Goal: Communication & Community: Answer question/provide support

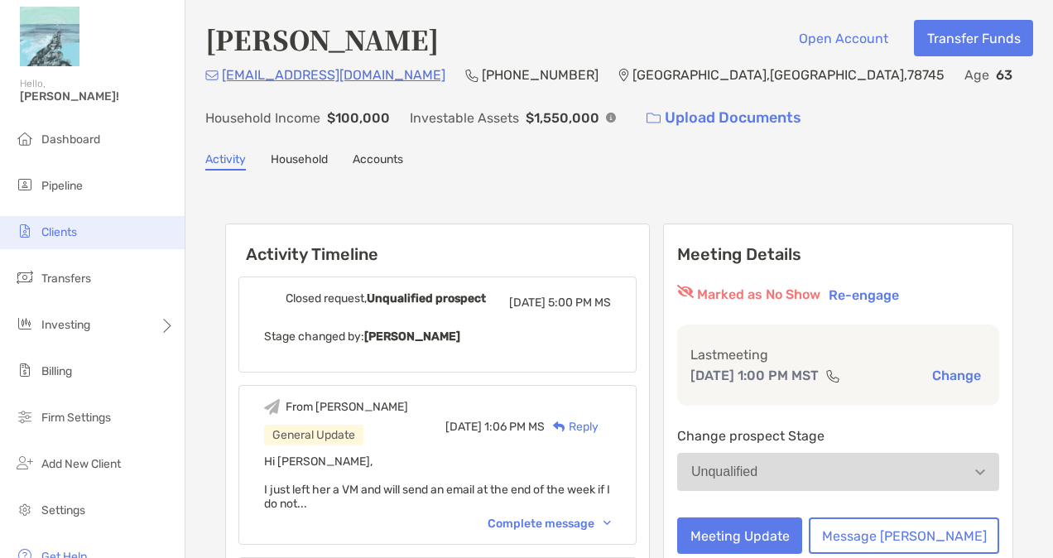
drag, startPoint x: 0, startPoint y: 0, endPoint x: 65, endPoint y: 228, distance: 237.6
click at [65, 228] on span "Clients" at bounding box center [59, 232] width 36 height 14
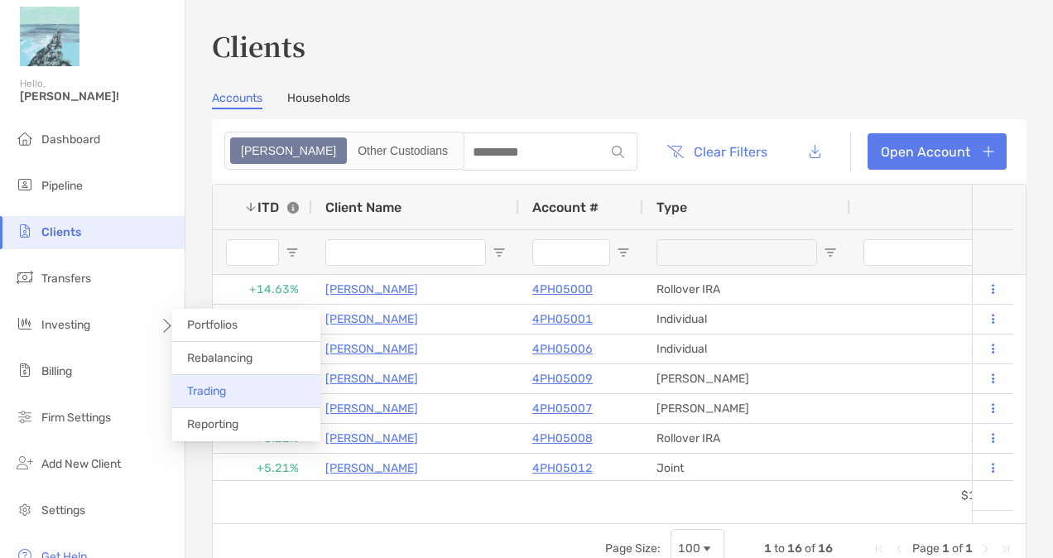
click at [237, 386] on li "Trading" at bounding box center [246, 391] width 148 height 33
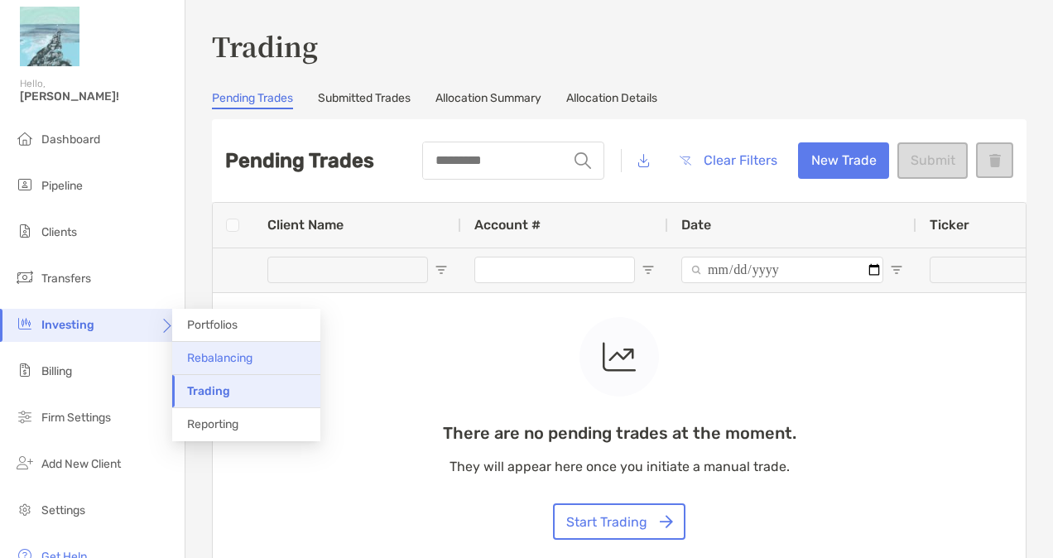
click at [254, 362] on li "Rebalancing" at bounding box center [246, 358] width 148 height 33
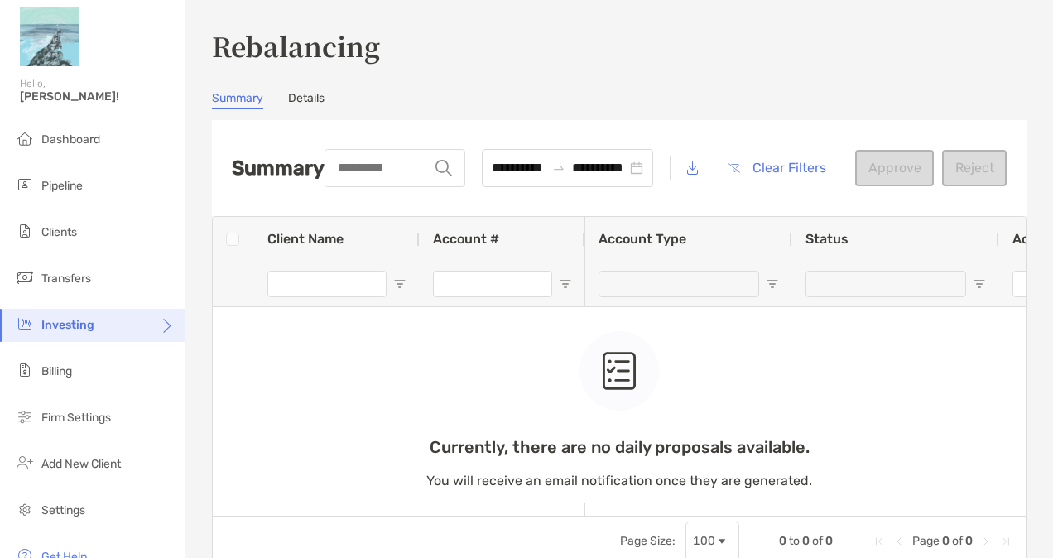
click at [299, 101] on link "Details" at bounding box center [306, 100] width 36 height 18
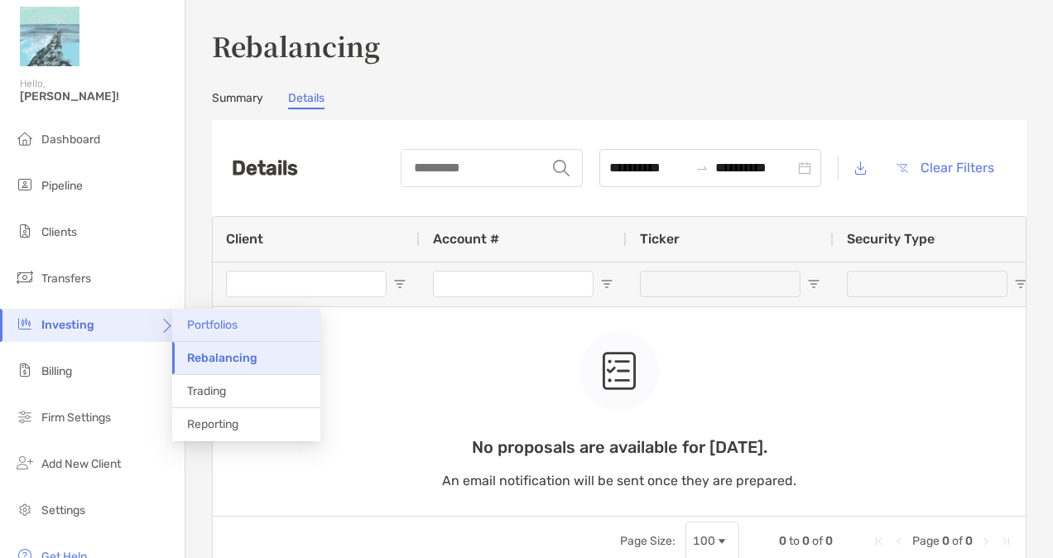
click at [230, 318] on span "Portfolios" at bounding box center [212, 325] width 50 height 14
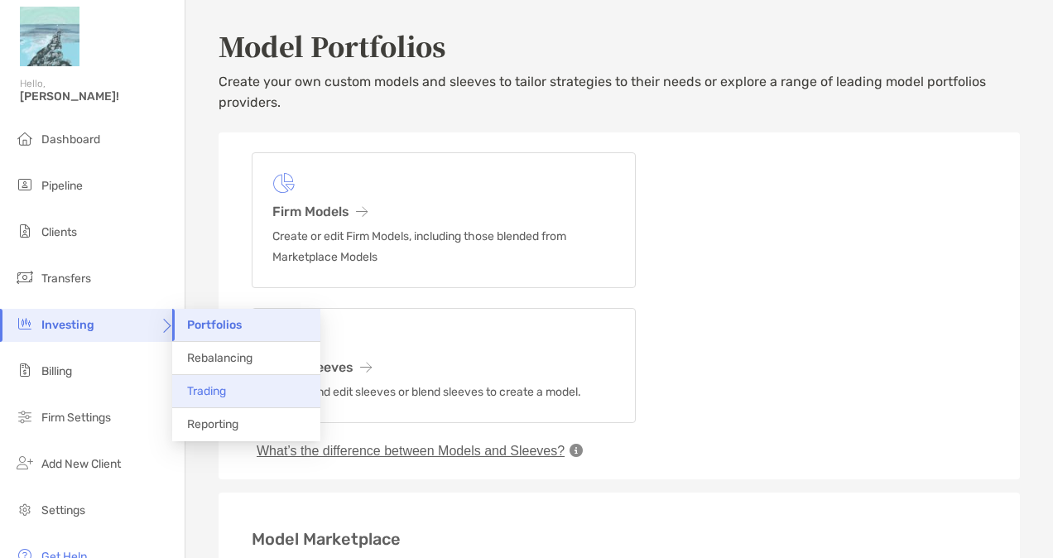
click at [212, 392] on span "Trading" at bounding box center [206, 391] width 39 height 14
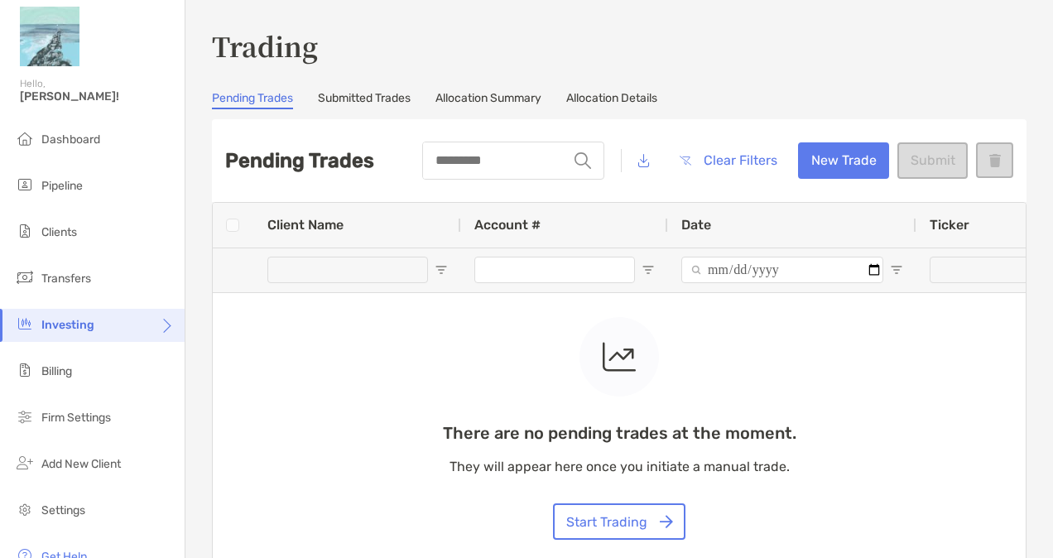
click at [355, 94] on link "Submitted Trades" at bounding box center [364, 100] width 93 height 18
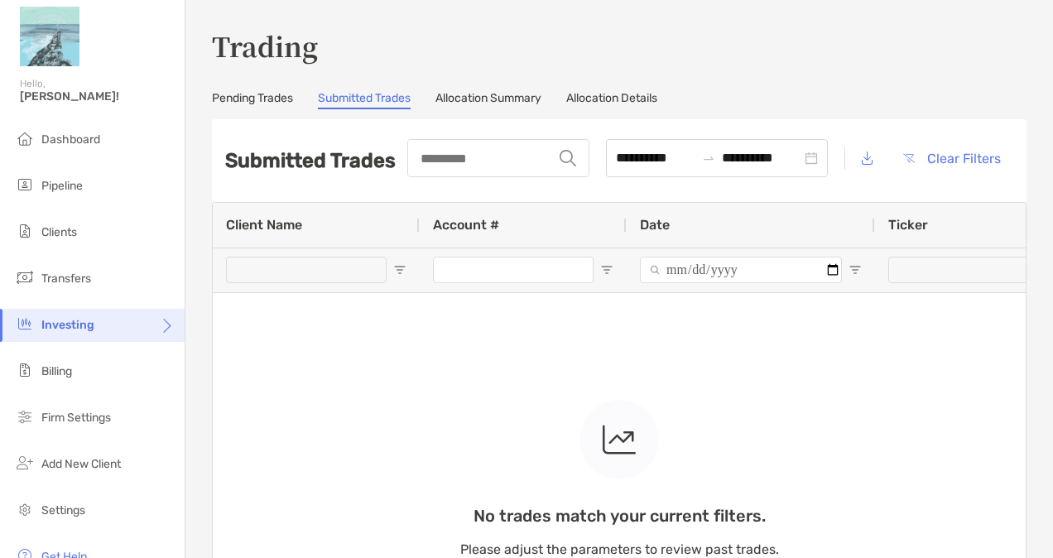
click at [495, 94] on link "Allocation Summary" at bounding box center [488, 100] width 106 height 18
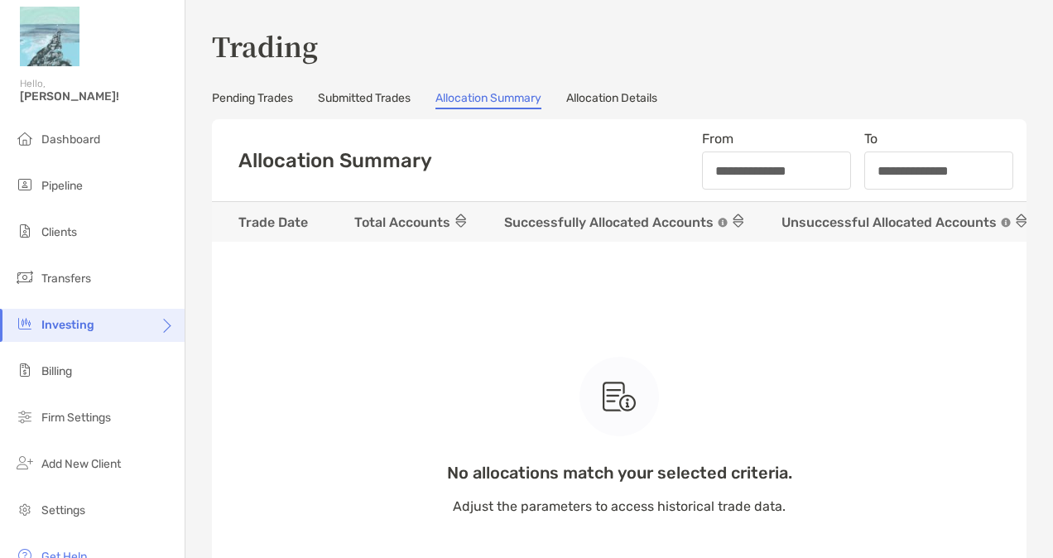
click at [261, 94] on link "Pending Trades" at bounding box center [252, 100] width 81 height 18
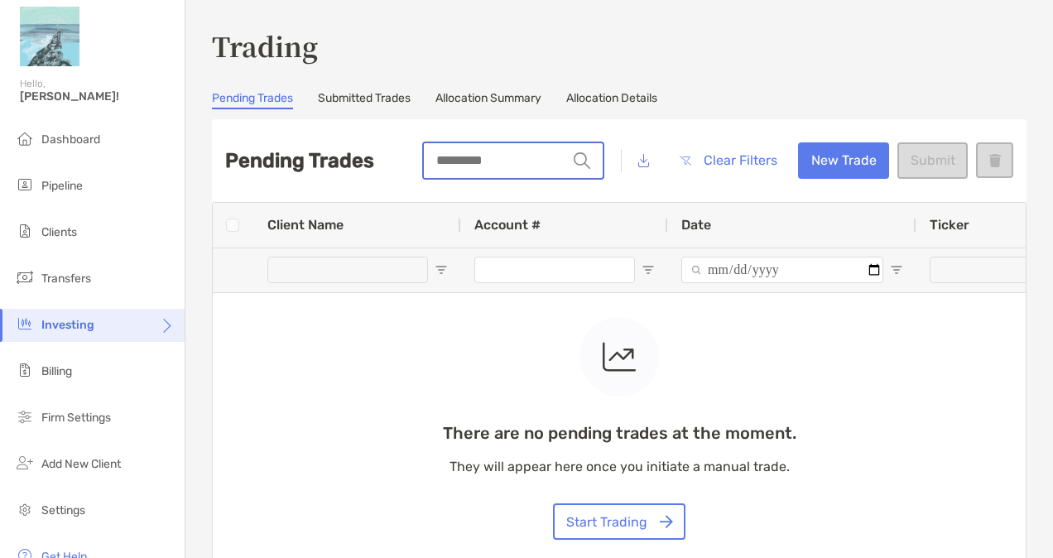
click at [510, 161] on input "string" at bounding box center [495, 160] width 143 height 35
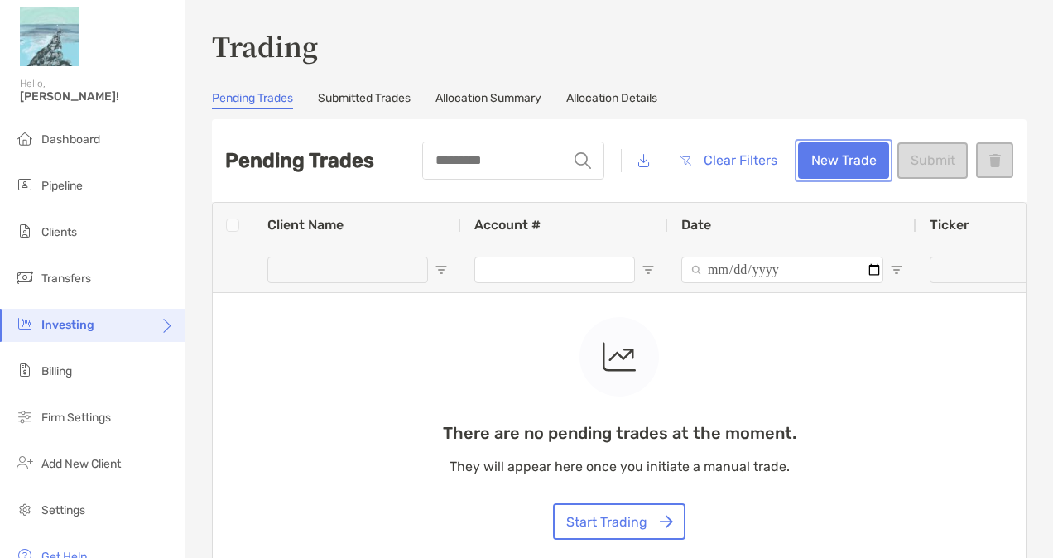
click at [851, 162] on button "New Trade" at bounding box center [843, 160] width 91 height 36
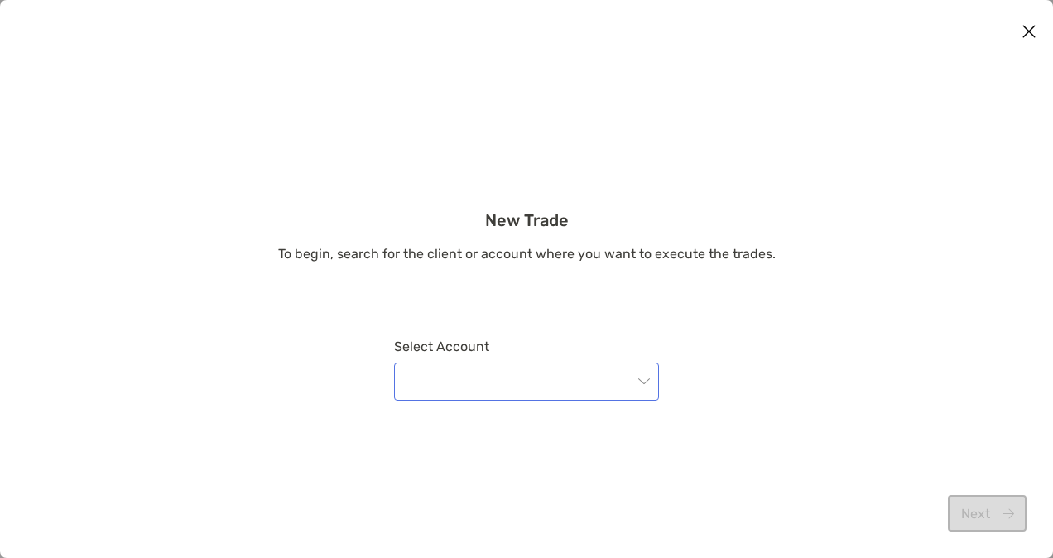
click at [521, 398] on input "modal" at bounding box center [518, 381] width 228 height 36
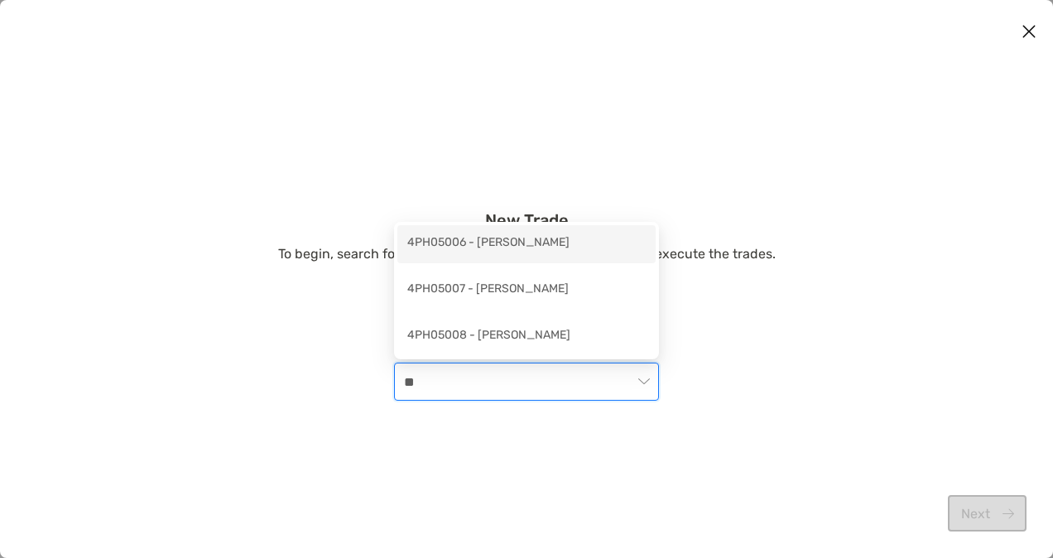
type input "***"
click at [543, 243] on div "4PH05006 - Katherine Romanko" at bounding box center [526, 243] width 238 height 21
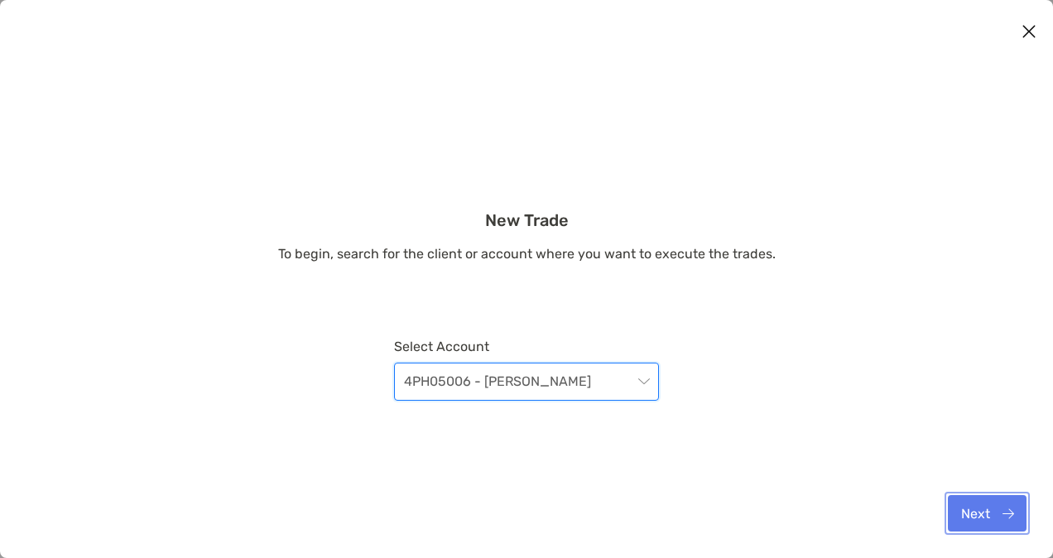
click at [981, 511] on button "Next" at bounding box center [987, 513] width 79 height 36
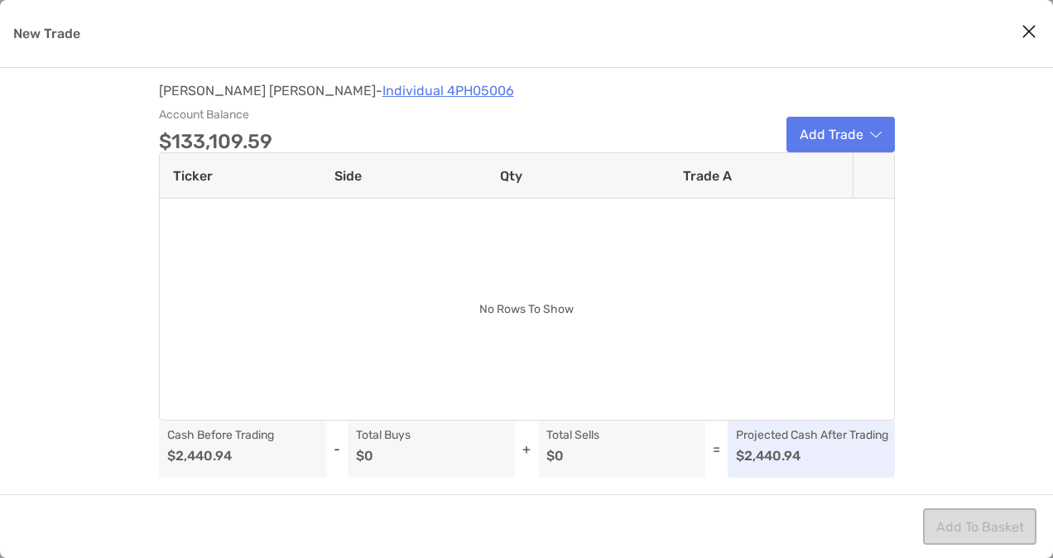
click at [1030, 33] on icon "Close modal" at bounding box center [1028, 32] width 15 height 20
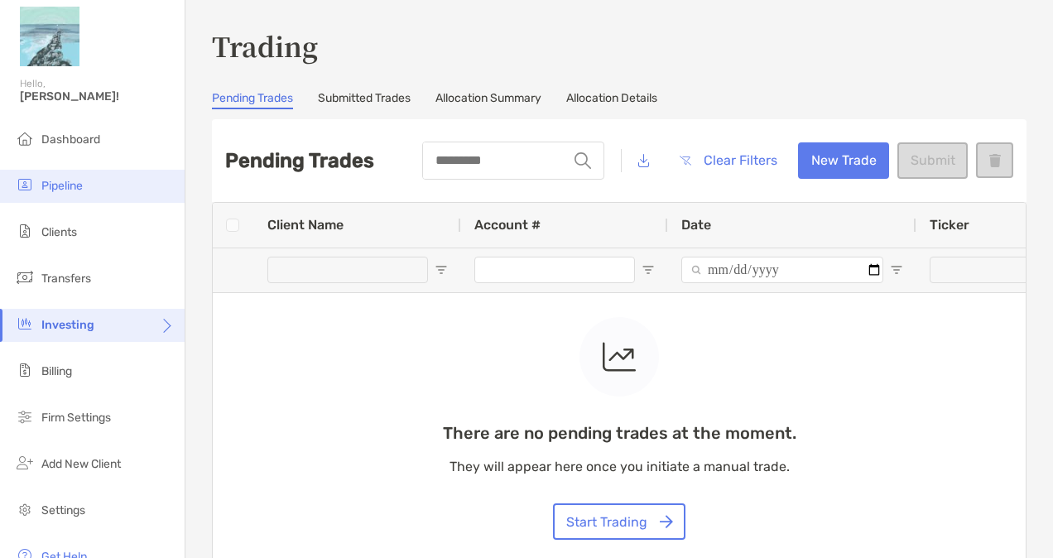
click at [69, 193] on li "Pipeline" at bounding box center [92, 186] width 185 height 33
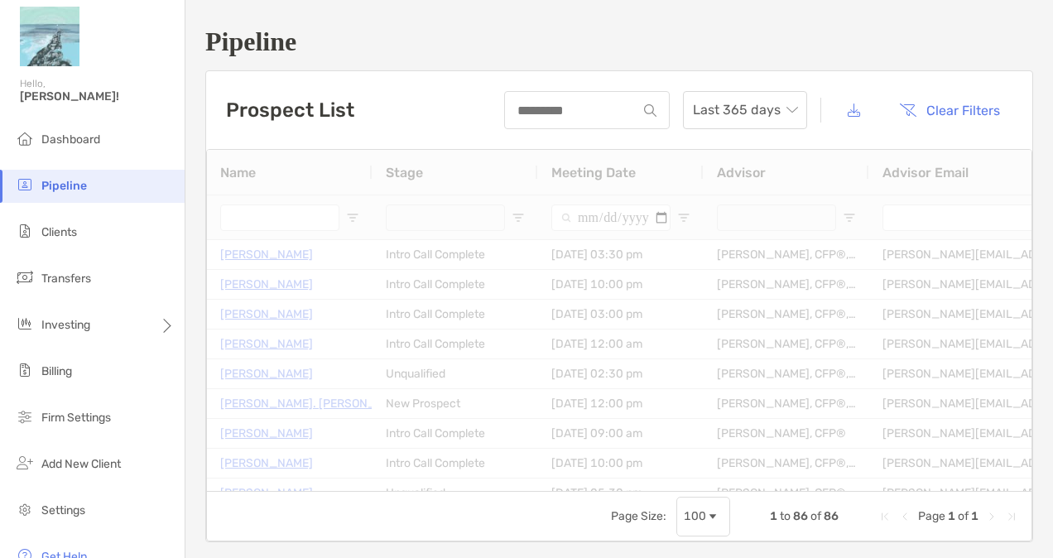
type input "**********"
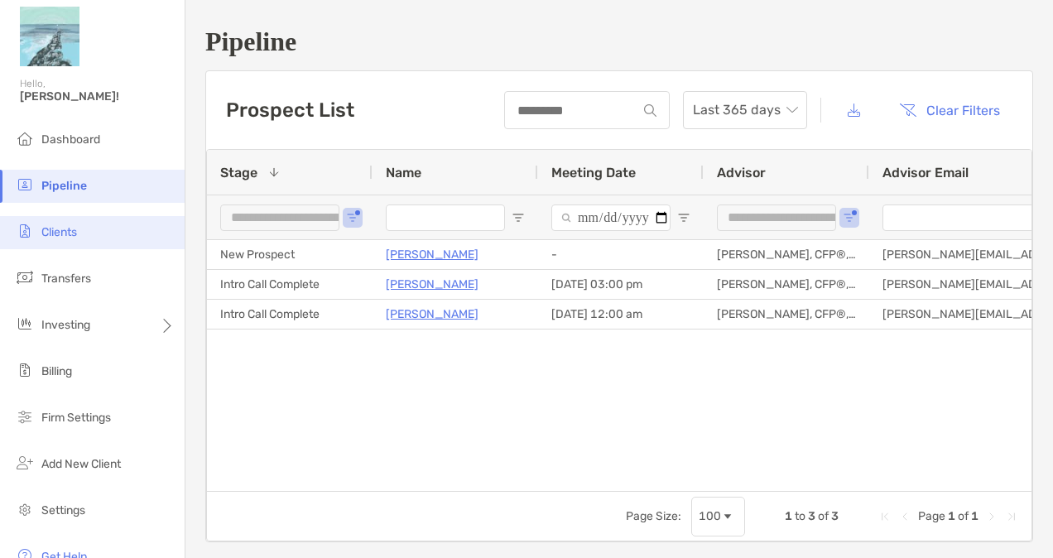
click at [75, 240] on li "Clients" at bounding box center [92, 232] width 185 height 33
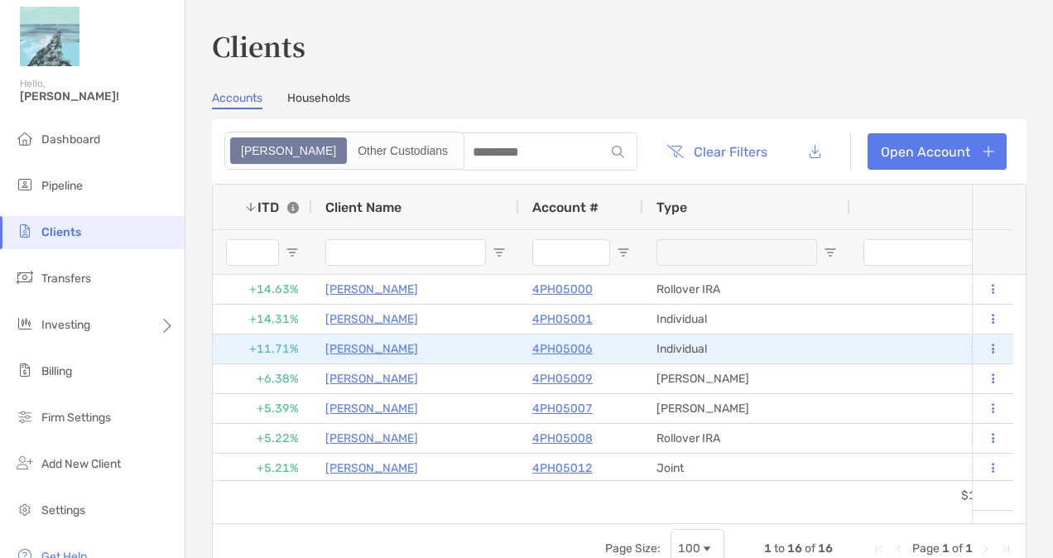
click at [407, 352] on p "[PERSON_NAME]" at bounding box center [371, 348] width 93 height 21
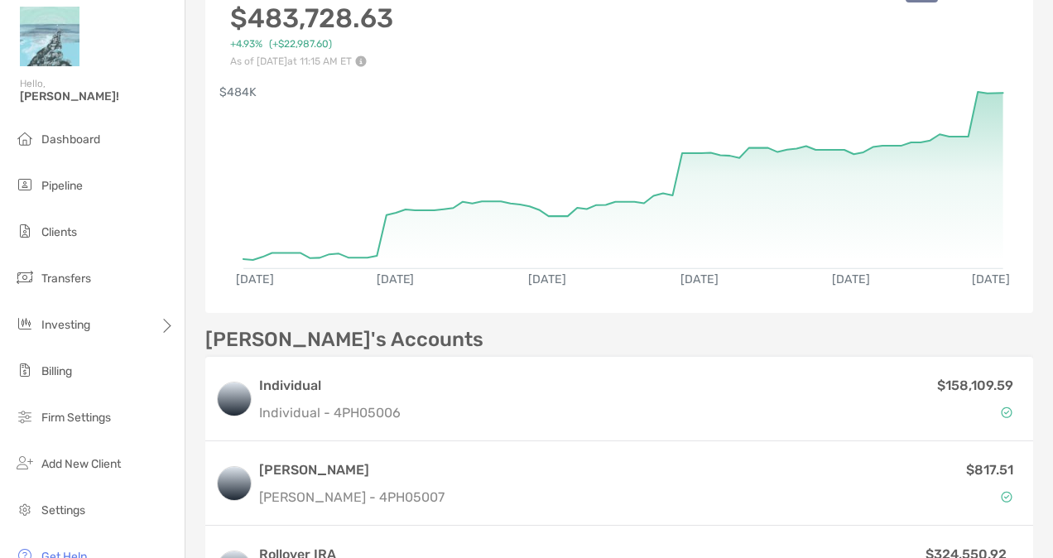
scroll to position [248, 0]
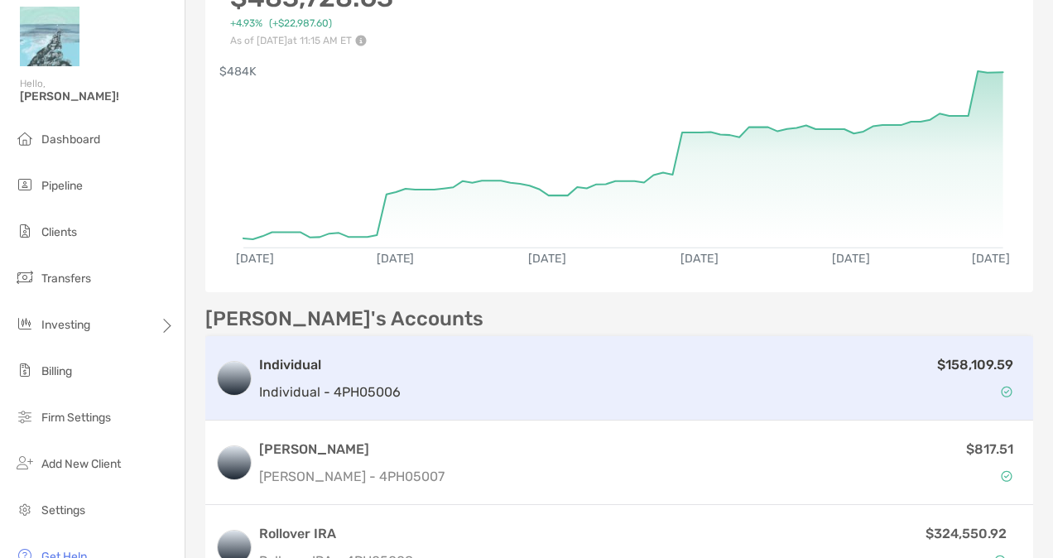
click at [597, 351] on div "Individual Individual - 4PH05006 $158,109.59" at bounding box center [619, 378] width 828 height 84
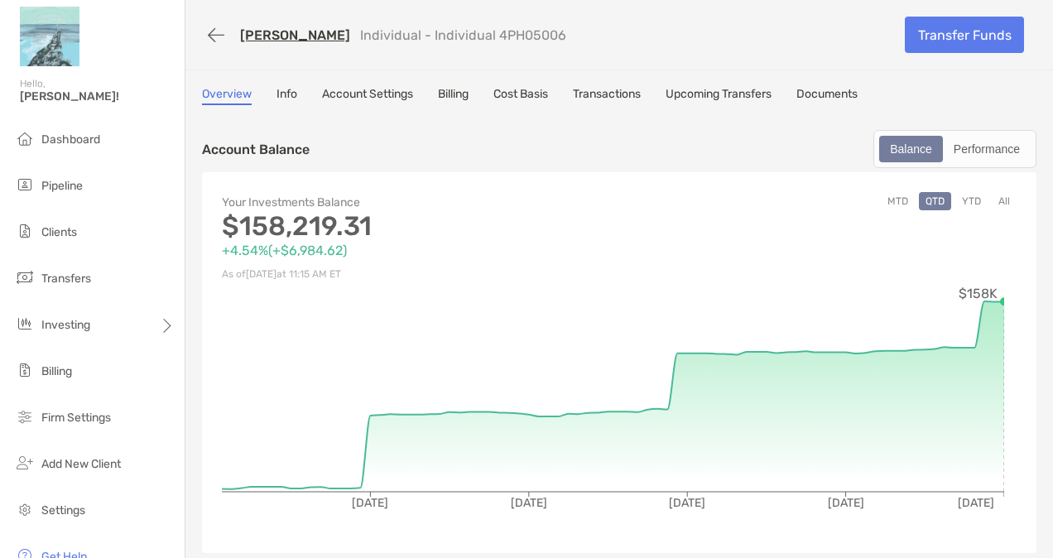
click at [617, 99] on link "Transactions" at bounding box center [607, 96] width 68 height 18
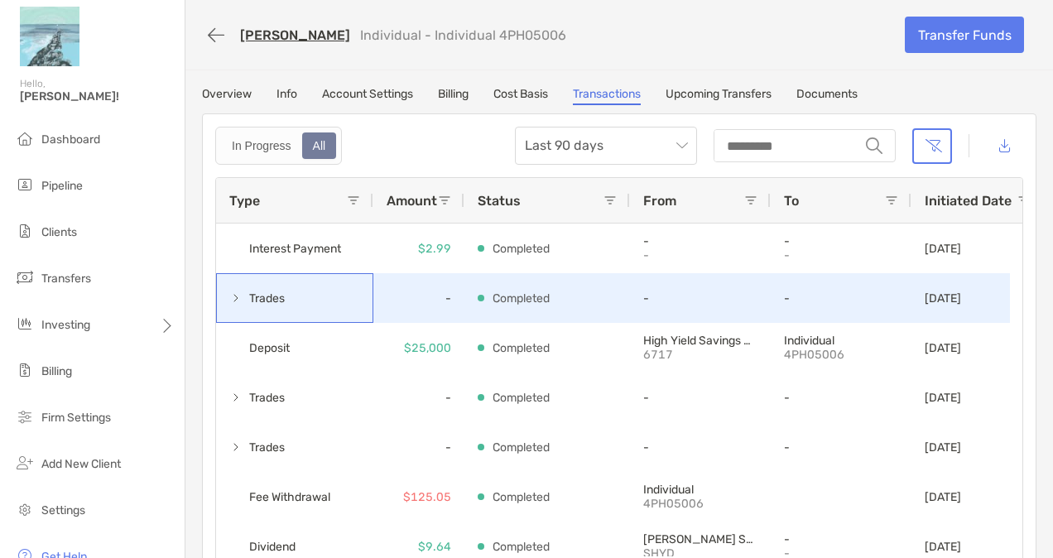
click at [232, 298] on span at bounding box center [235, 297] width 13 height 13
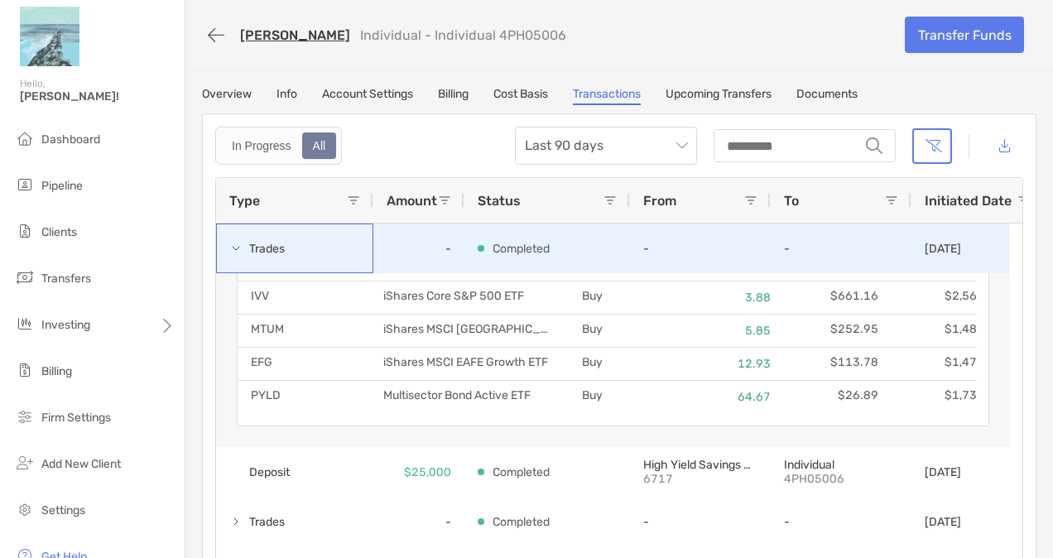
click at [235, 250] on span at bounding box center [235, 248] width 13 height 13
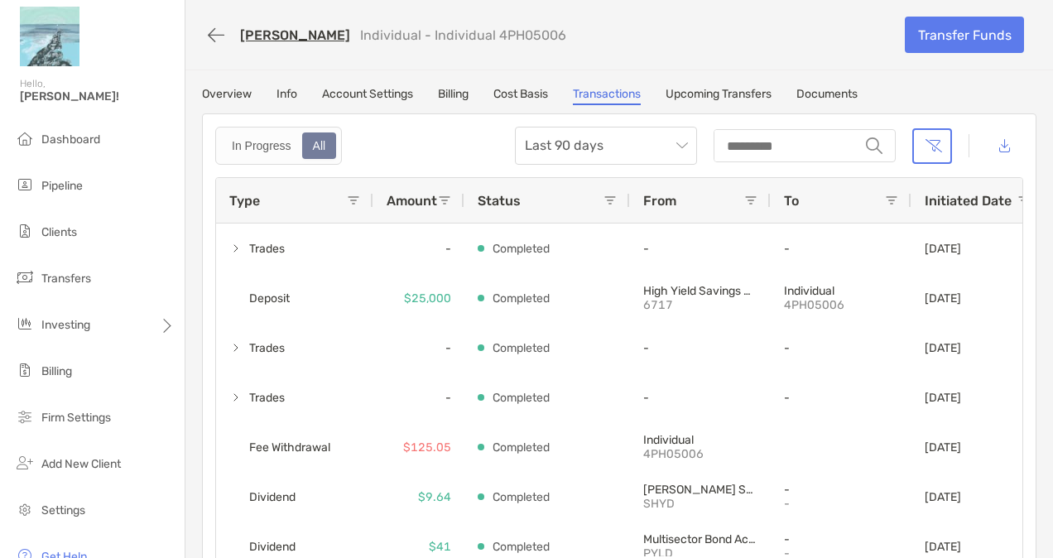
click at [235, 91] on link "Overview" at bounding box center [227, 96] width 50 height 18
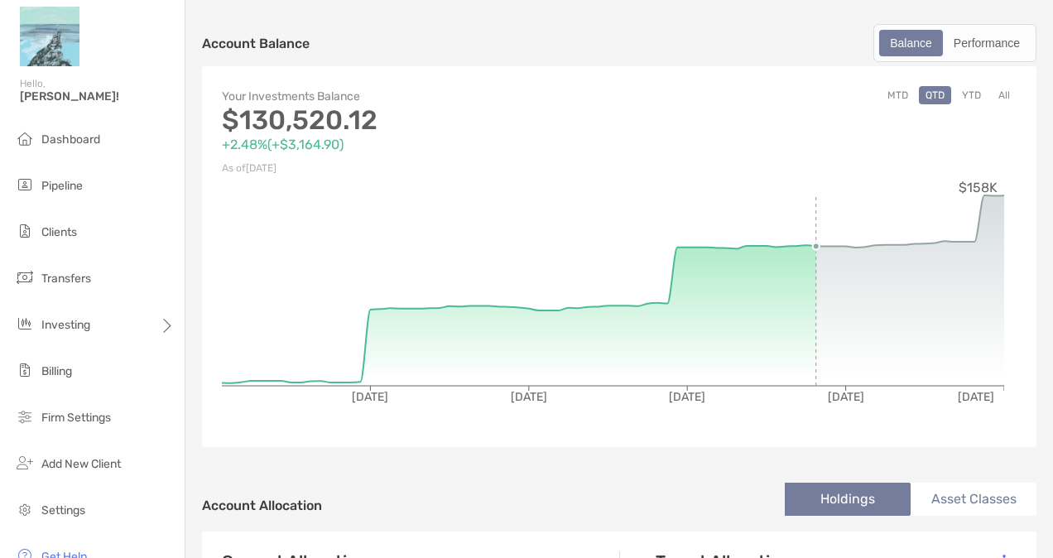
scroll to position [83, 0]
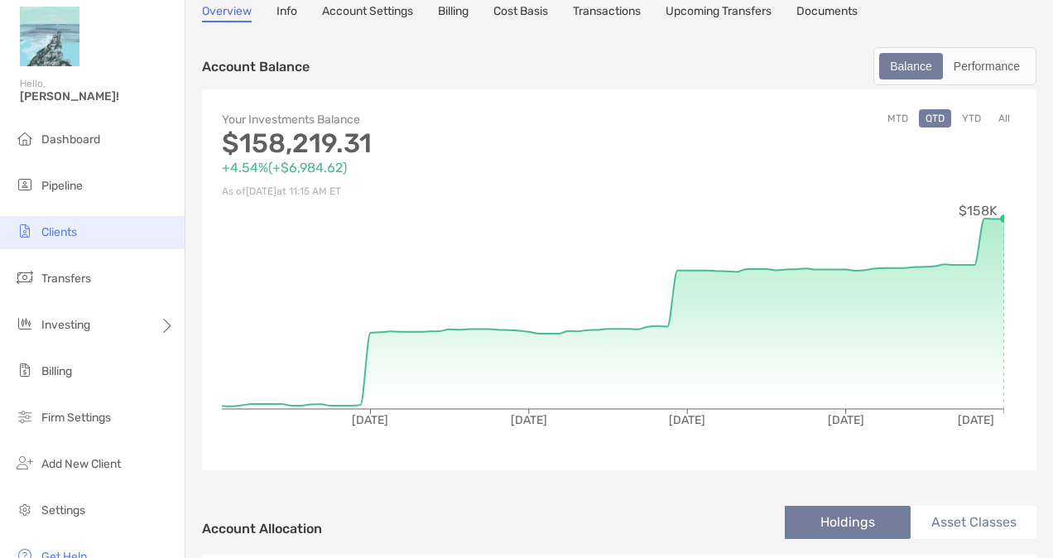
click at [70, 238] on span "Clients" at bounding box center [59, 232] width 36 height 14
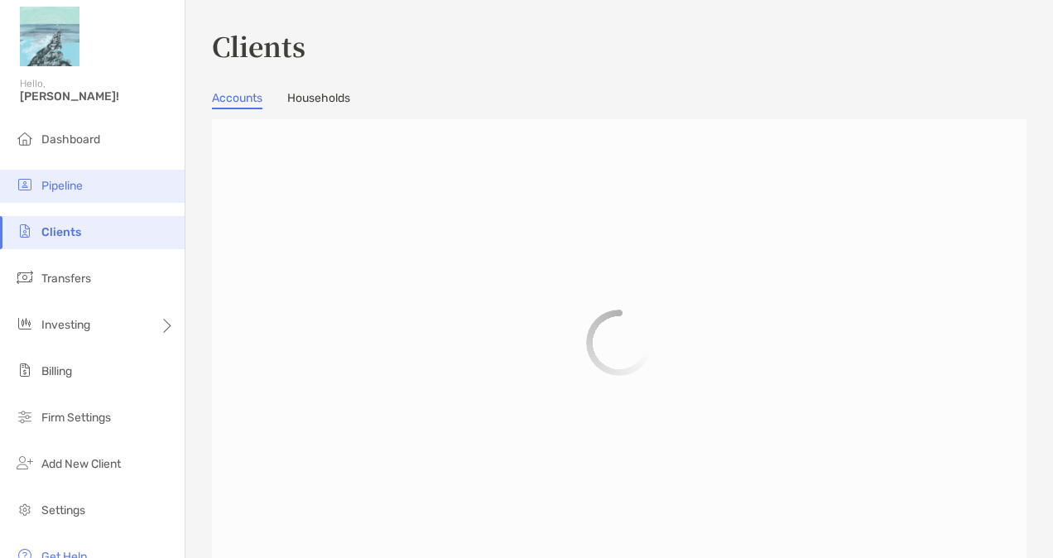
click at [83, 192] on span "Pipeline" at bounding box center [61, 186] width 41 height 14
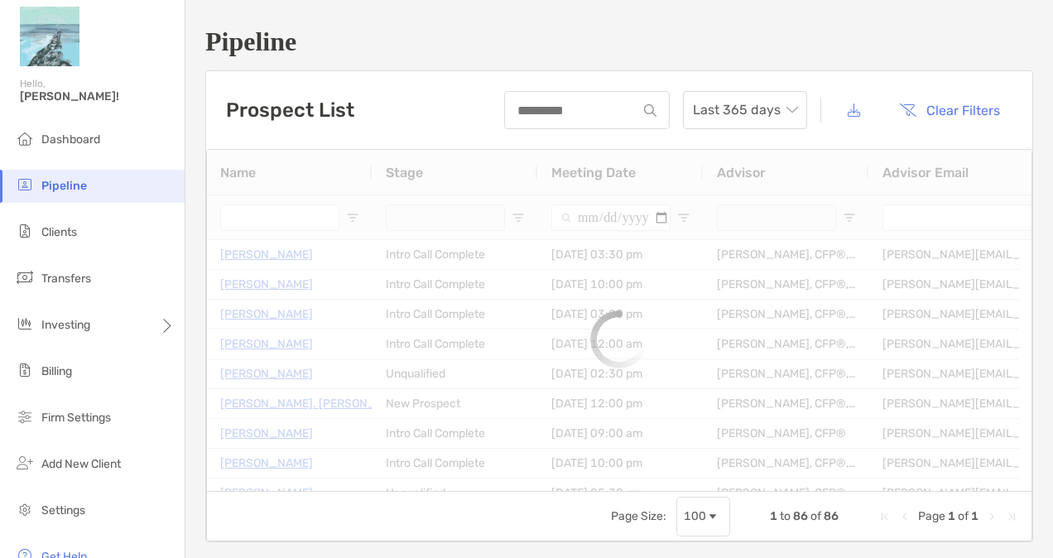
type input "**********"
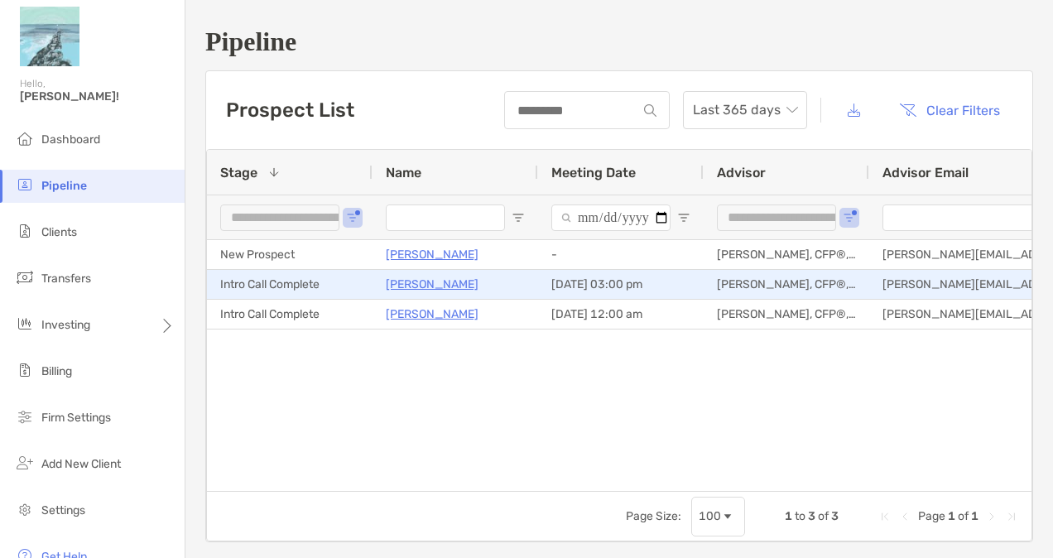
drag, startPoint x: 497, startPoint y: 278, endPoint x: 462, endPoint y: 326, distance: 59.3
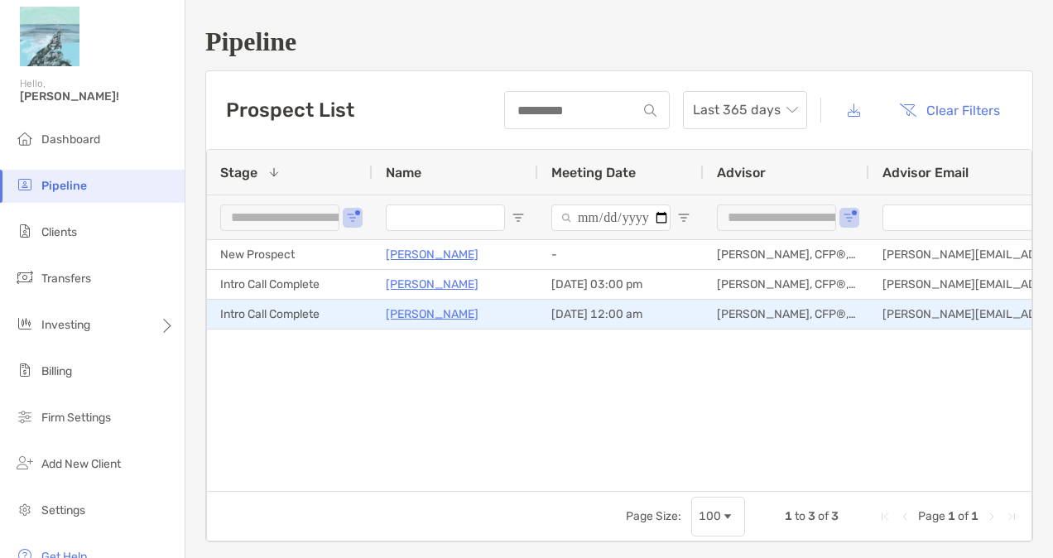
drag, startPoint x: 462, startPoint y: 326, endPoint x: 510, endPoint y: 359, distance: 58.3
click at [510, 359] on div "Laquinta Mcferguson Intro Call Complete 09/16/2025 - 03:00 pm Madeline Barconi,…" at bounding box center [619, 359] width 824 height 238
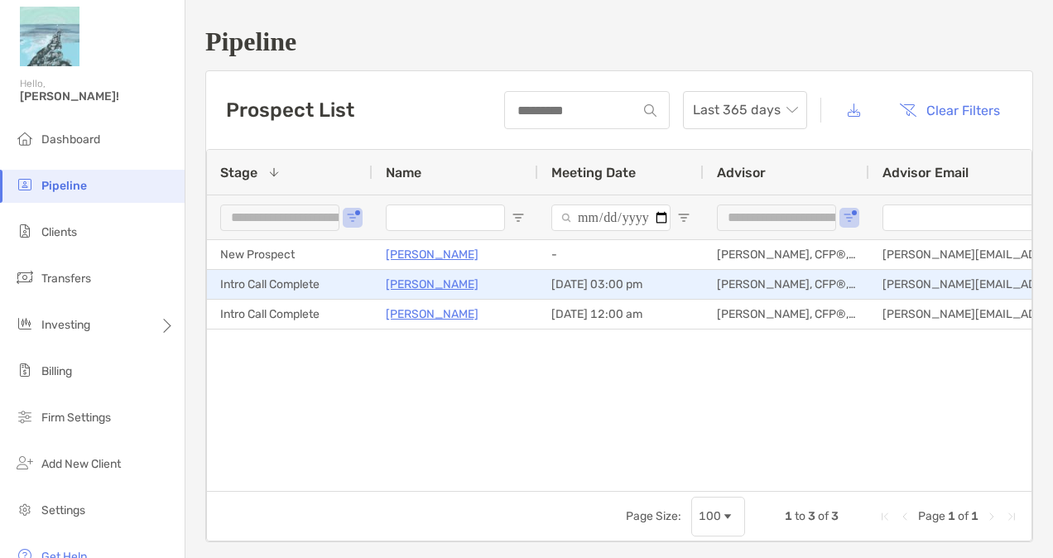
click at [478, 285] on p "[PERSON_NAME]" at bounding box center [432, 284] width 93 height 21
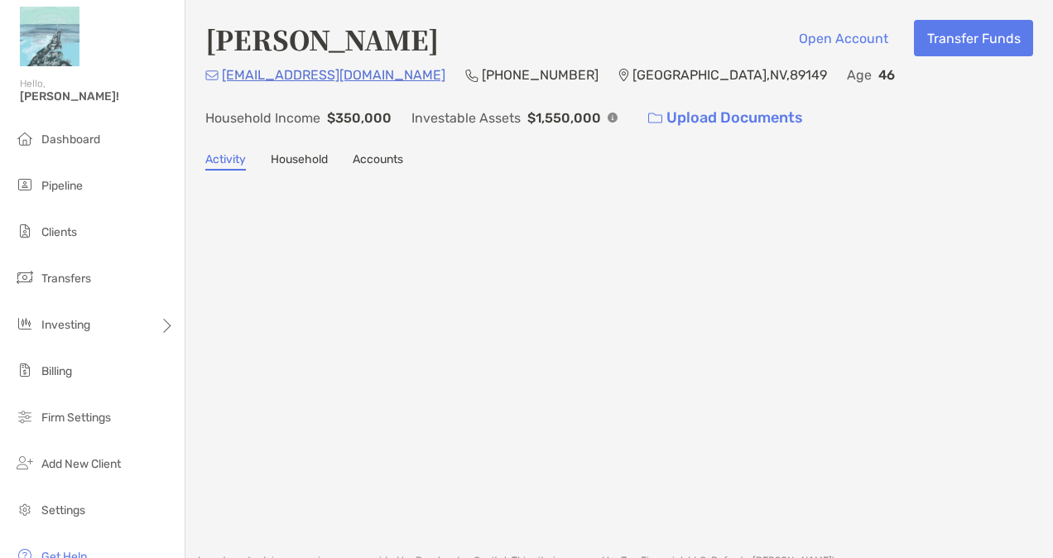
drag, startPoint x: 204, startPoint y: 46, endPoint x: 513, endPoint y: 52, distance: 309.5
click at [513, 52] on div "Laquinta Mcferguson Open Account Transfer Funds mzquinna@gmail.com (702) 613-22…" at bounding box center [618, 269] width 867 height 538
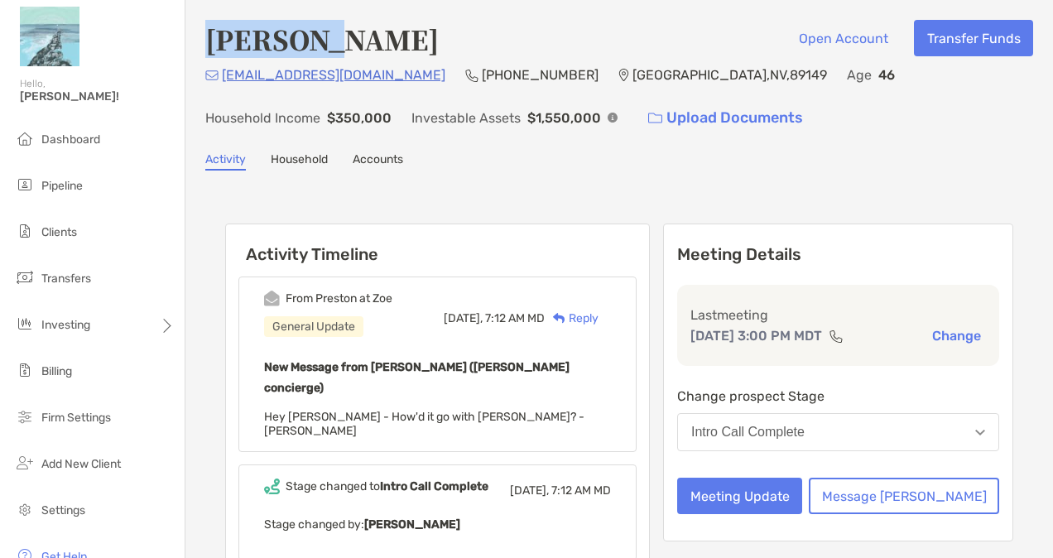
drag, startPoint x: 207, startPoint y: 39, endPoint x: 323, endPoint y: 39, distance: 115.9
click at [323, 39] on h4 "[PERSON_NAME]" at bounding box center [321, 39] width 233 height 38
copy h4 "[PERSON_NAME]"
drag, startPoint x: 346, startPoint y: 46, endPoint x: 500, endPoint y: 53, distance: 154.1
click at [500, 53] on div "[PERSON_NAME] Open Account Transfer Funds" at bounding box center [619, 39] width 828 height 38
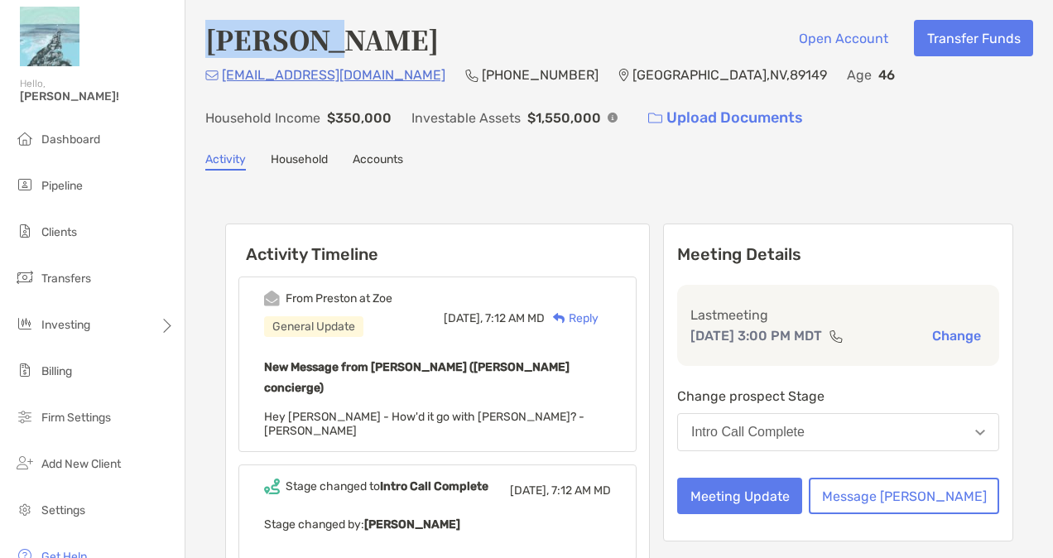
copy h4 "Mcferguson"
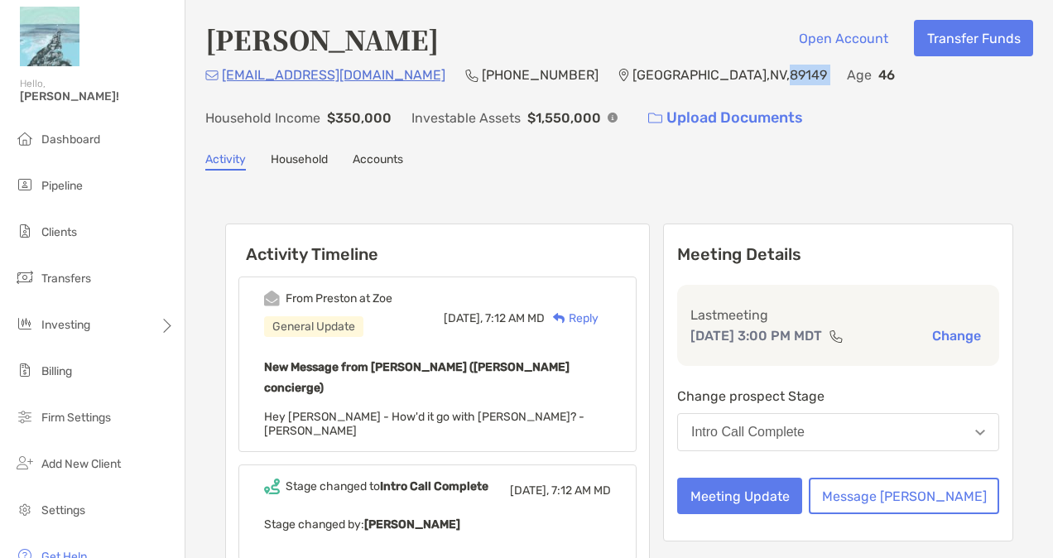
drag, startPoint x: 610, startPoint y: 73, endPoint x: 668, endPoint y: 76, distance: 58.0
click at [668, 76] on div "[EMAIL_ADDRESS][DOMAIN_NAME] (702) 613-[GEOGRAPHIC_DATA] Age [DEMOGRAPHIC_DATA]…" at bounding box center [619, 100] width 828 height 71
copy p "89149"
drag, startPoint x: 487, startPoint y: 81, endPoint x: 393, endPoint y: 83, distance: 93.5
click at [393, 83] on div "[EMAIL_ADDRESS][DOMAIN_NAME] (702) 613-[GEOGRAPHIC_DATA] Age [DEMOGRAPHIC_DATA]…" at bounding box center [619, 100] width 828 height 71
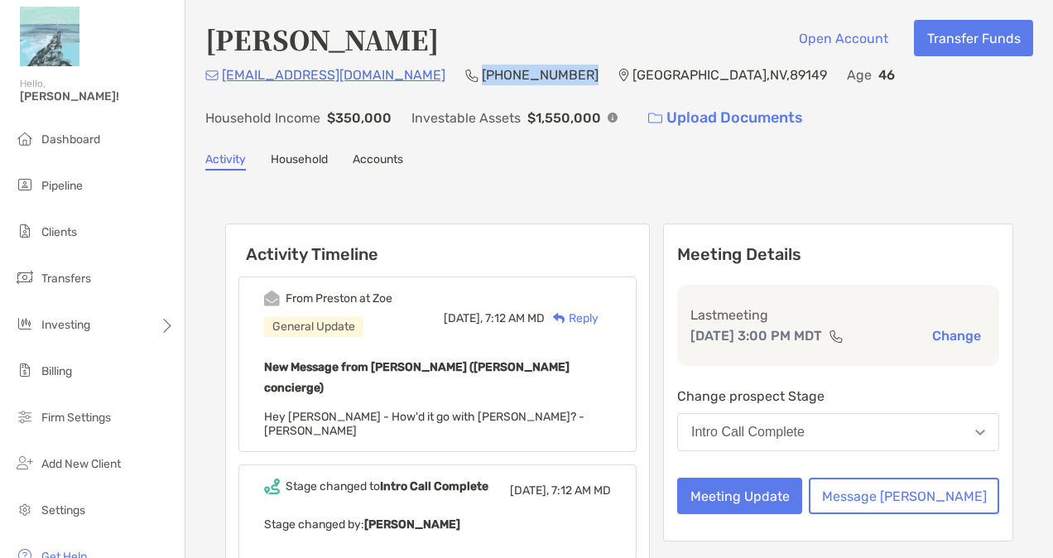
copy p "[PHONE_NUMBER]"
drag, startPoint x: 359, startPoint y: 78, endPoint x: 224, endPoint y: 81, distance: 134.9
click at [224, 81] on div "[EMAIL_ADDRESS][DOMAIN_NAME] (702) 613-[GEOGRAPHIC_DATA] Age [DEMOGRAPHIC_DATA]…" at bounding box center [619, 100] width 828 height 71
copy p "[EMAIL_ADDRESS][DOMAIN_NAME]"
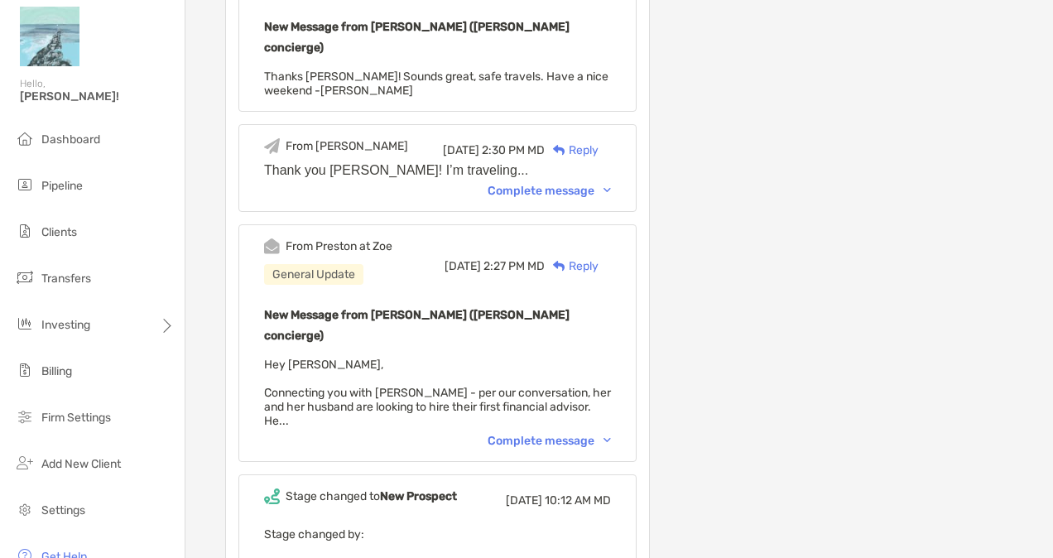
scroll to position [662, 0]
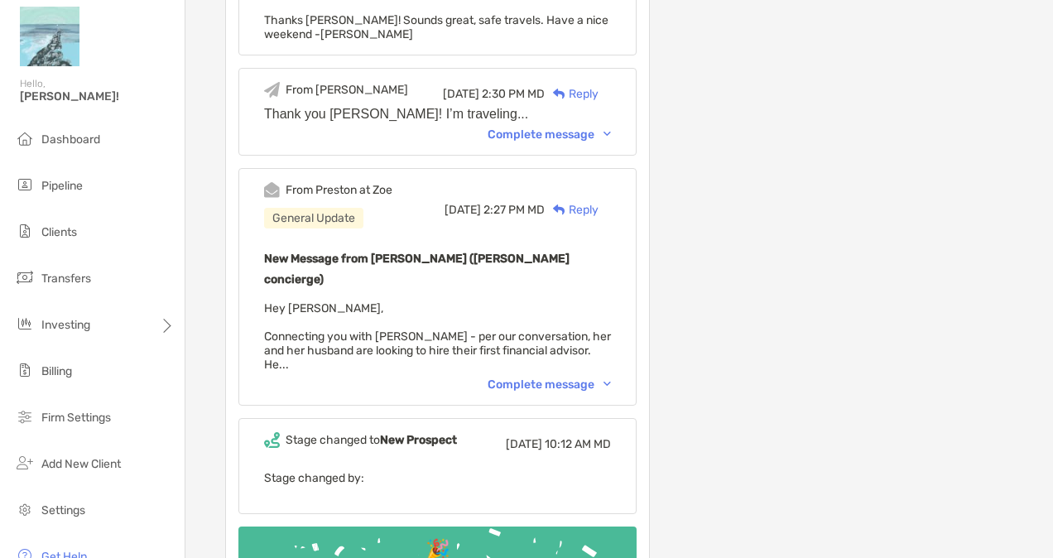
click at [611, 377] on div "Complete message" at bounding box center [548, 384] width 123 height 14
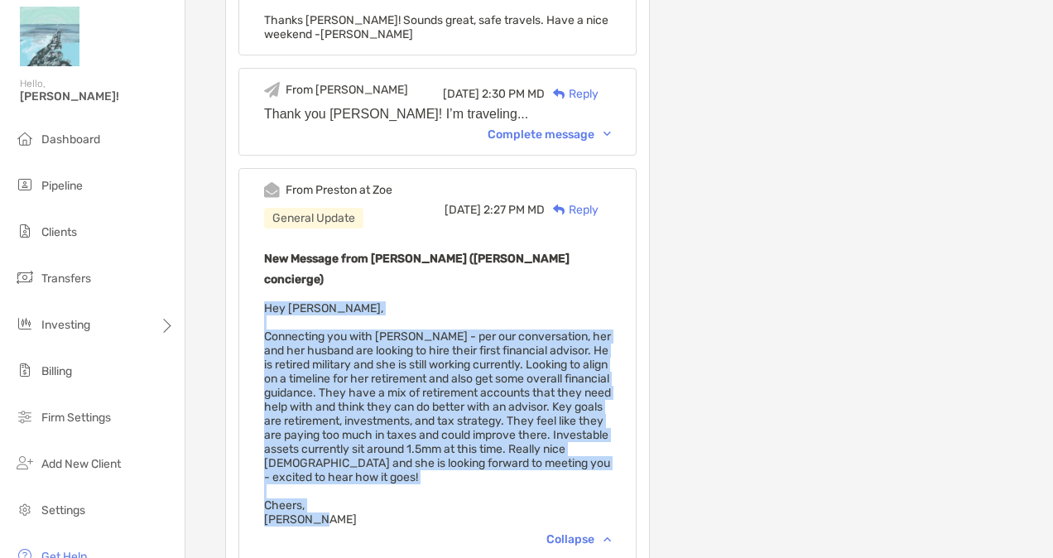
drag, startPoint x: 261, startPoint y: 212, endPoint x: 353, endPoint y: 395, distance: 204.3
click at [353, 395] on div "From Preston at Zoe General Update [DATE] 2:27 PM MD Reply New Message from [PE…" at bounding box center [437, 364] width 398 height 392
copy span "Hey [PERSON_NAME], Connecting you with [PERSON_NAME] - per our conversation, he…"
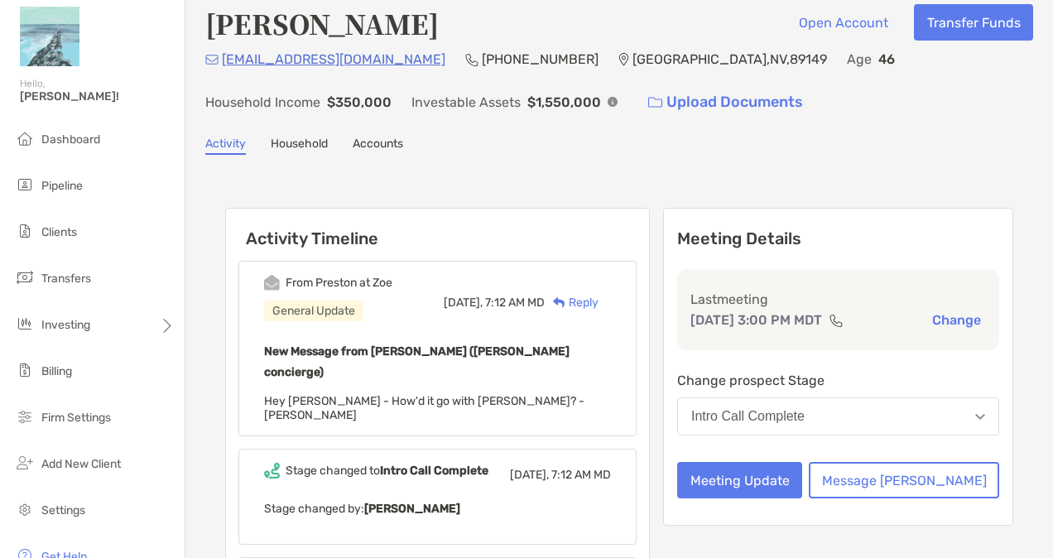
scroll to position [0, 0]
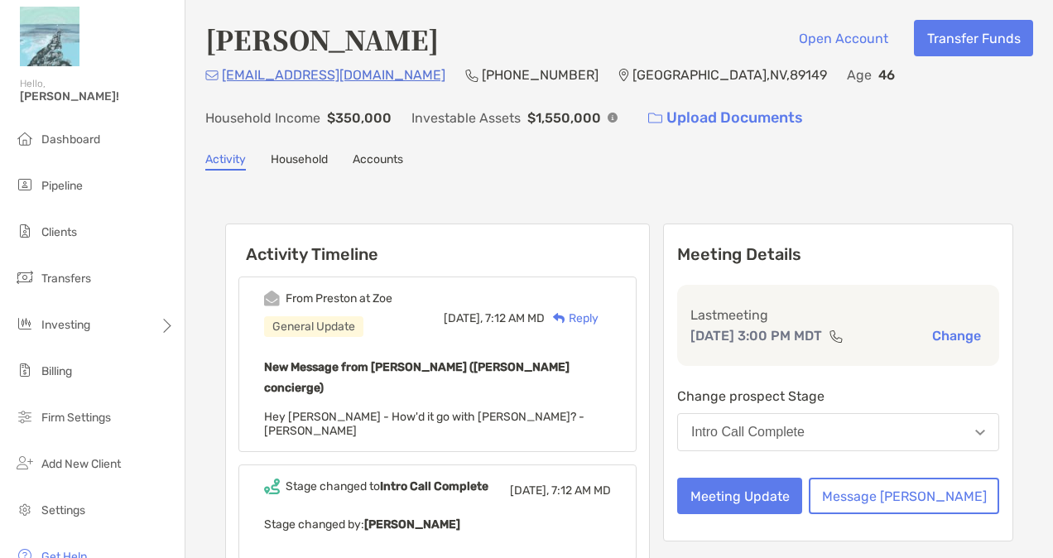
drag, startPoint x: 366, startPoint y: 83, endPoint x: 223, endPoint y: 84, distance: 142.3
click at [223, 84] on div "[EMAIL_ADDRESS][DOMAIN_NAME] (702) 613-[GEOGRAPHIC_DATA] Age [DEMOGRAPHIC_DATA]…" at bounding box center [619, 100] width 828 height 71
copy p "[EMAIL_ADDRESS][DOMAIN_NAME]"
click at [598, 317] on div "Reply" at bounding box center [572, 317] width 54 height 17
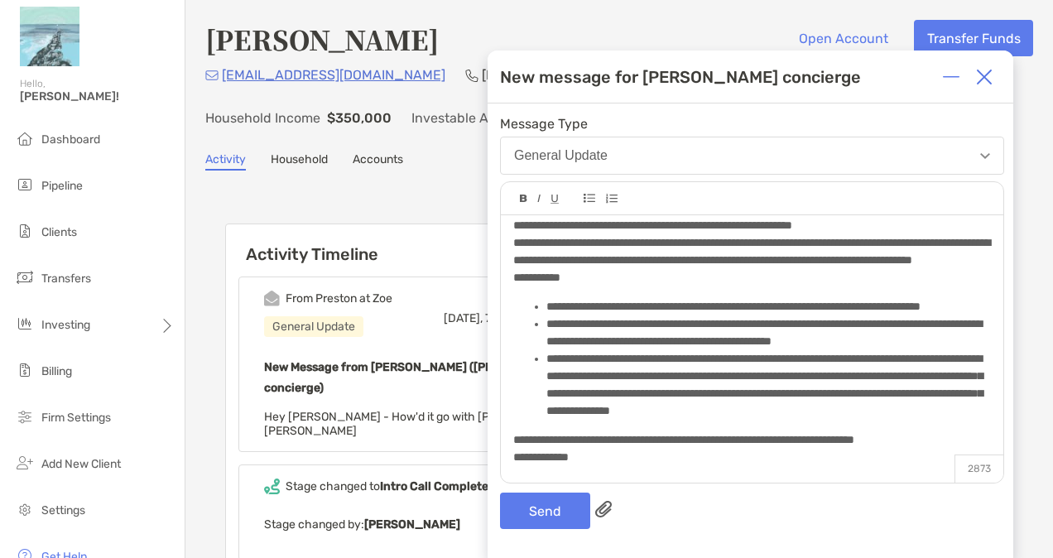
scroll to position [607, 0]
click at [542, 502] on button "Send" at bounding box center [545, 510] width 90 height 36
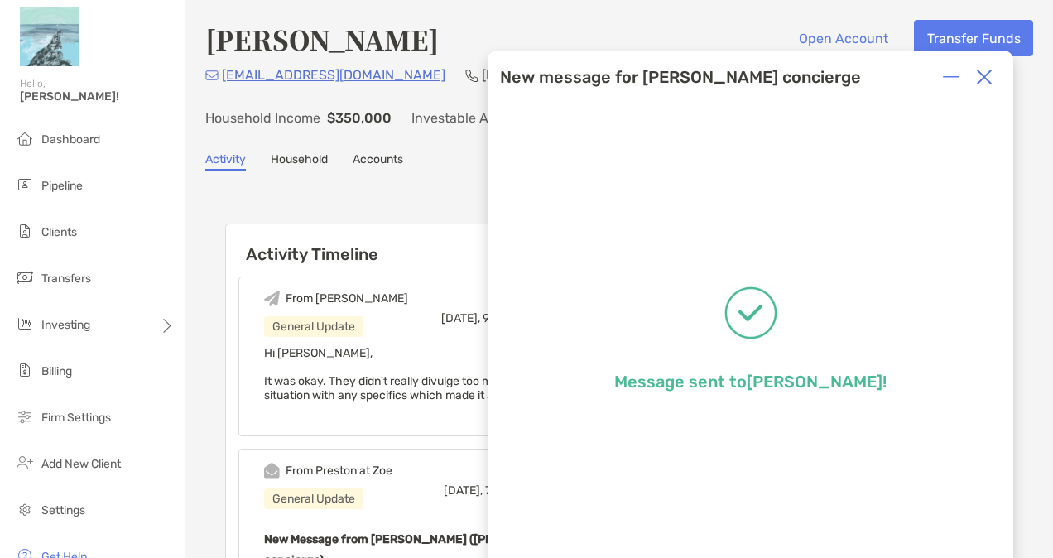
click at [988, 81] on img at bounding box center [984, 77] width 17 height 17
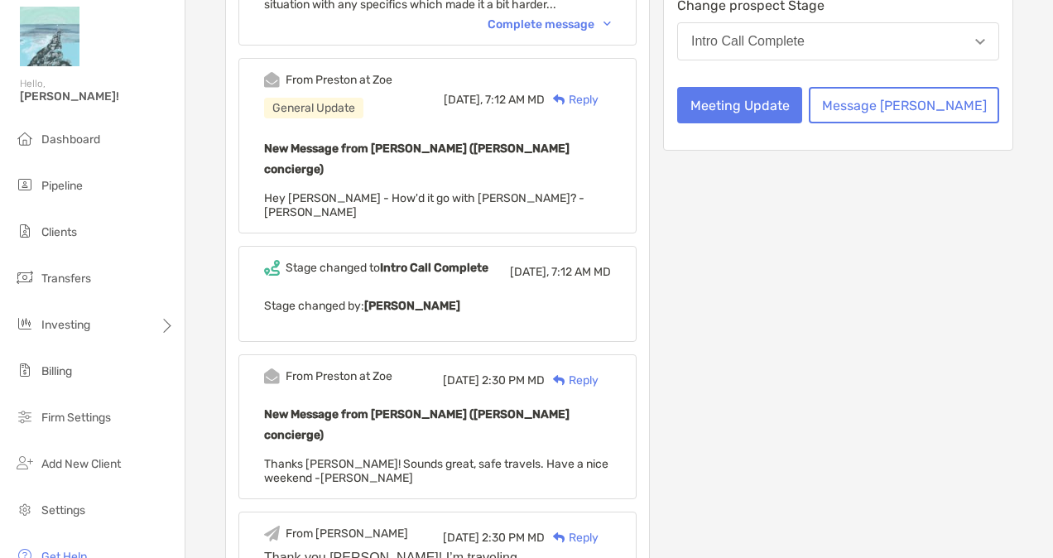
scroll to position [331, 0]
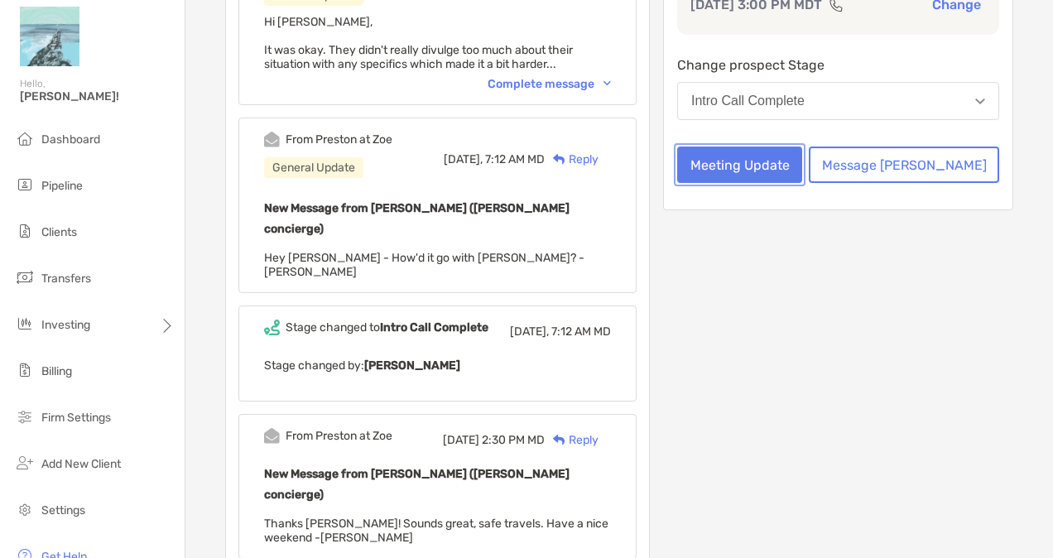
click at [802, 183] on button "Meeting Update" at bounding box center [739, 164] width 125 height 36
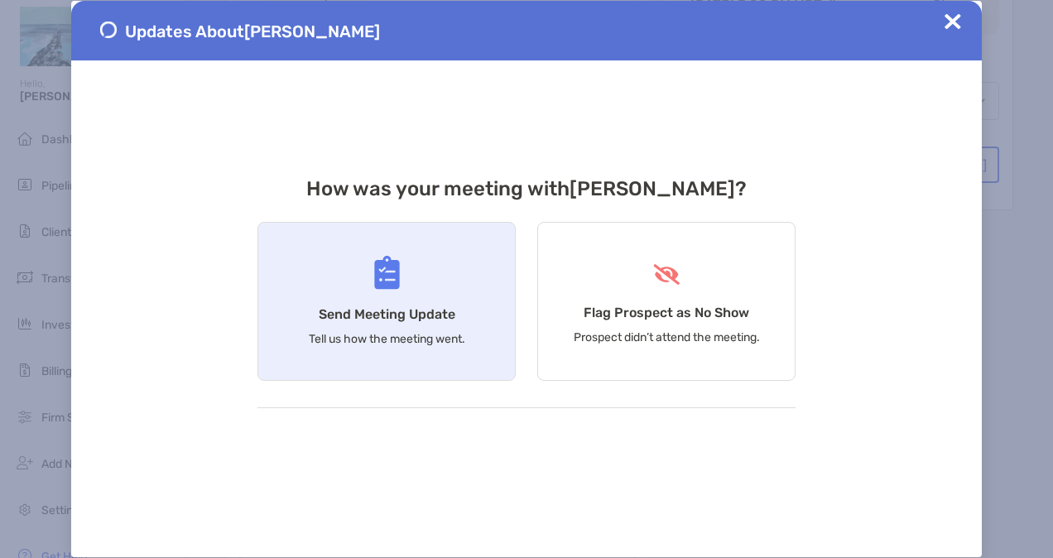
click at [314, 287] on div "Send Meeting Update Tell us how the meeting went." at bounding box center [386, 301] width 258 height 159
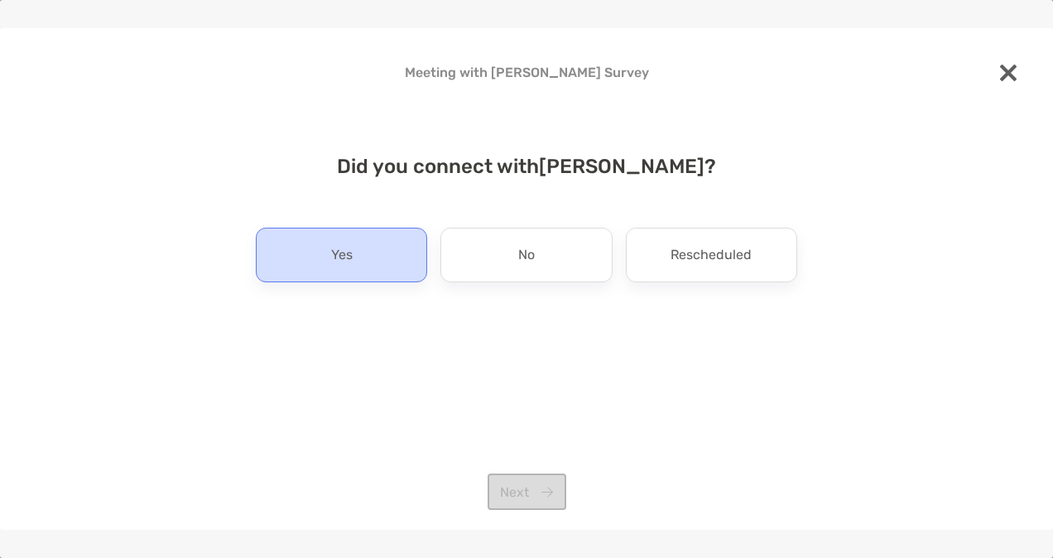
click at [349, 254] on p "Yes" at bounding box center [342, 255] width 22 height 26
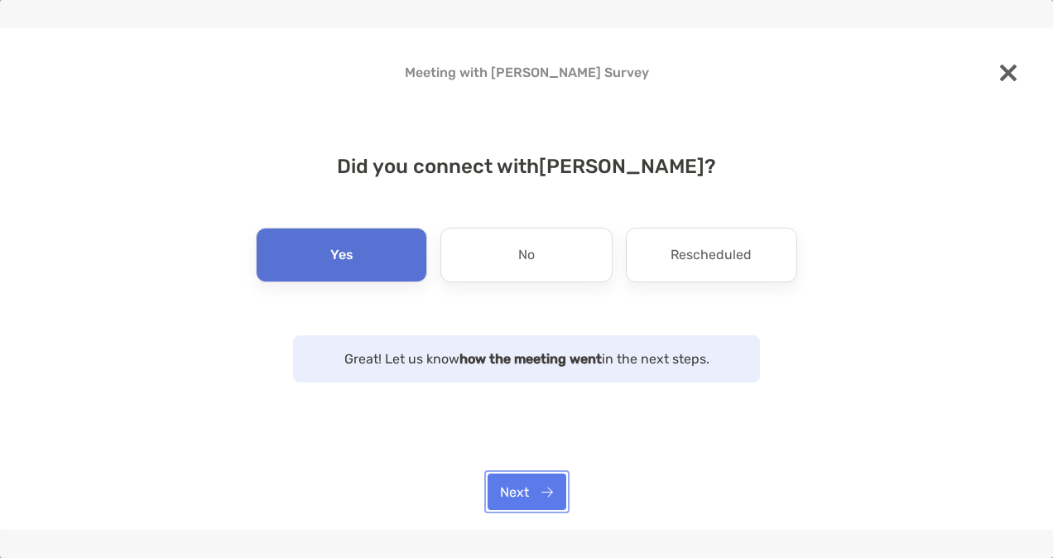
click at [511, 496] on button "Next" at bounding box center [526, 491] width 79 height 36
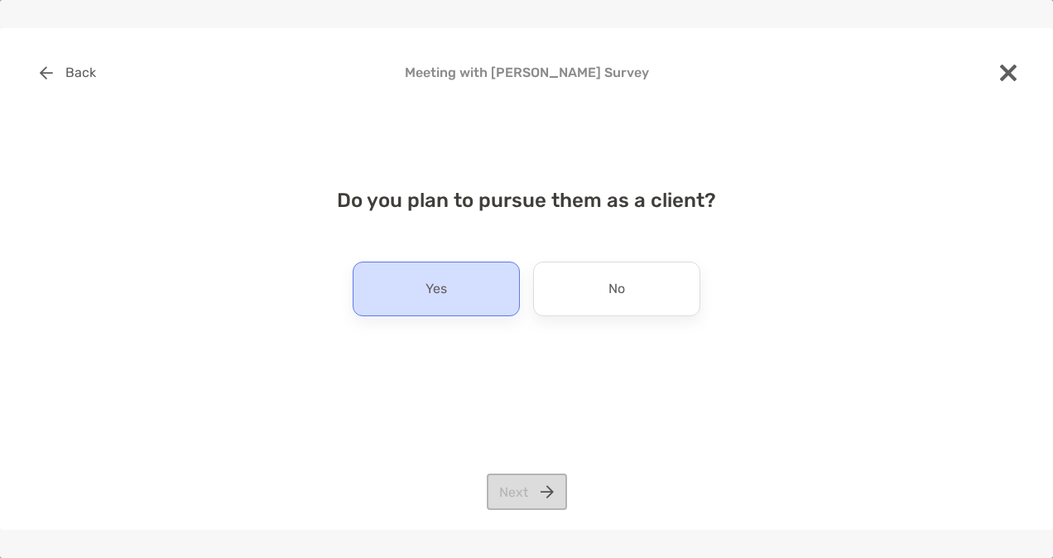
click at [483, 272] on div "Yes" at bounding box center [436, 288] width 167 height 55
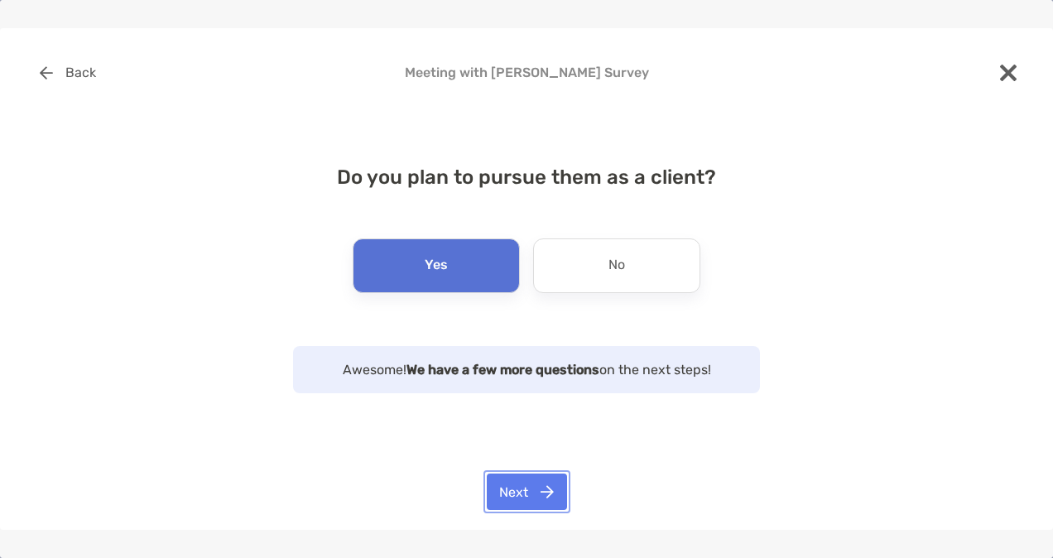
click at [527, 490] on button "Next" at bounding box center [527, 491] width 80 height 36
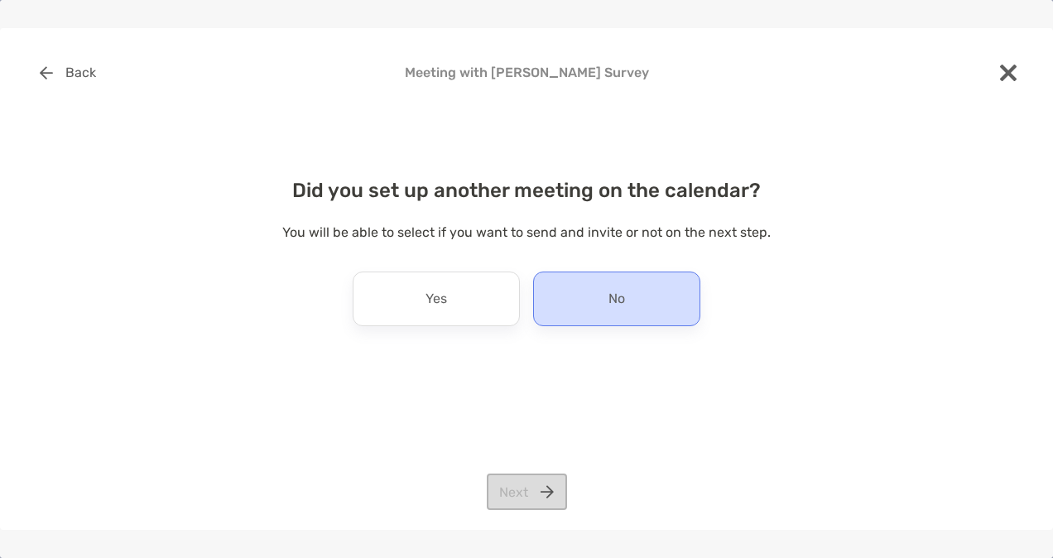
click at [612, 293] on p "No" at bounding box center [616, 298] width 17 height 26
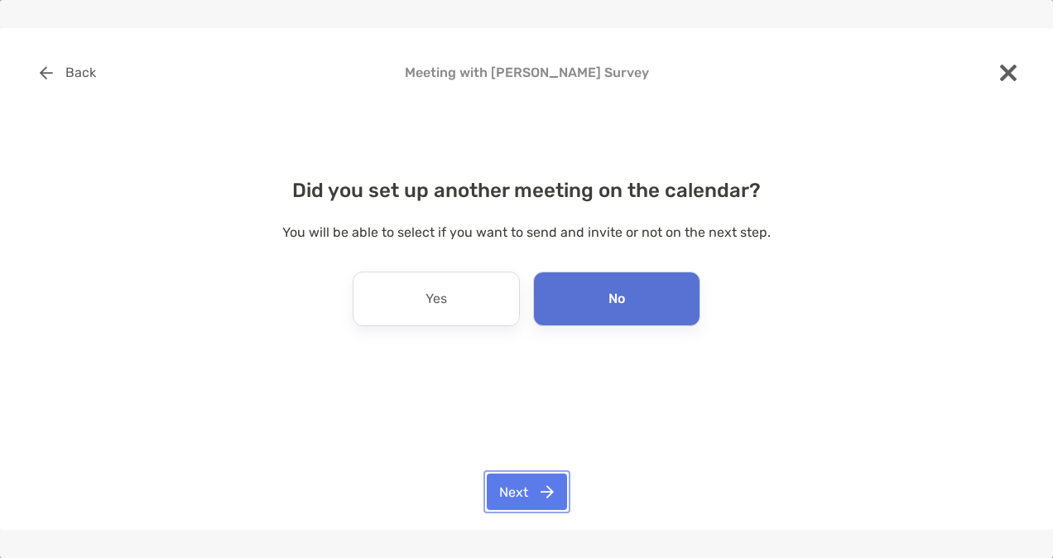
click at [528, 492] on button "Next" at bounding box center [527, 491] width 80 height 36
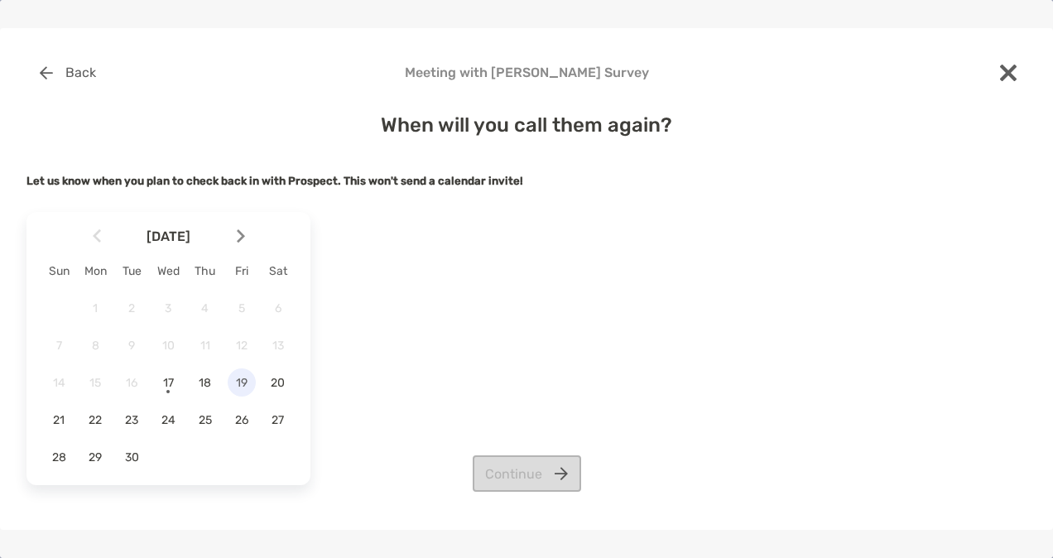
click at [247, 381] on span "19" at bounding box center [242, 383] width 28 height 14
click at [529, 472] on button "Continue" at bounding box center [527, 473] width 108 height 36
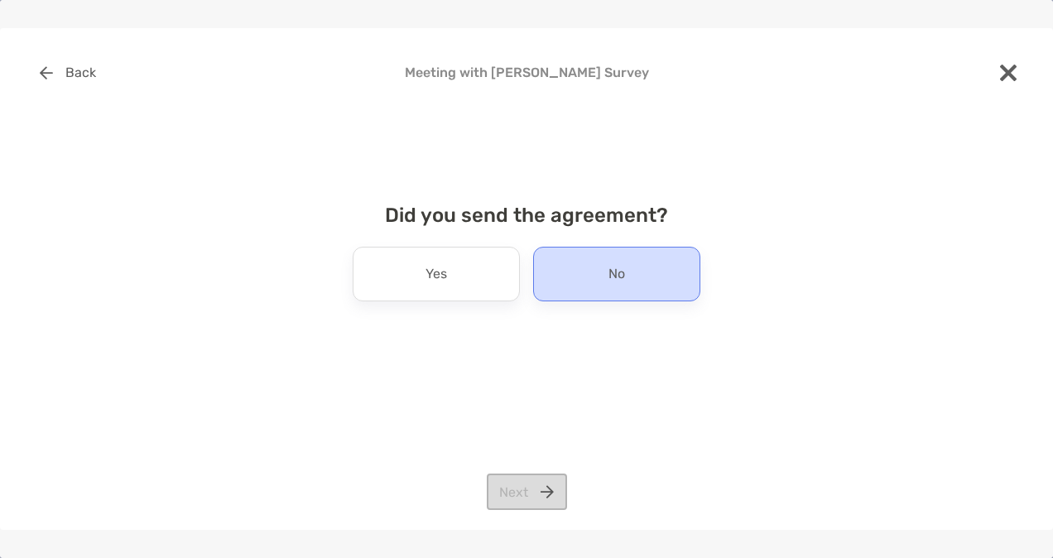
click at [608, 283] on p "No" at bounding box center [616, 274] width 17 height 26
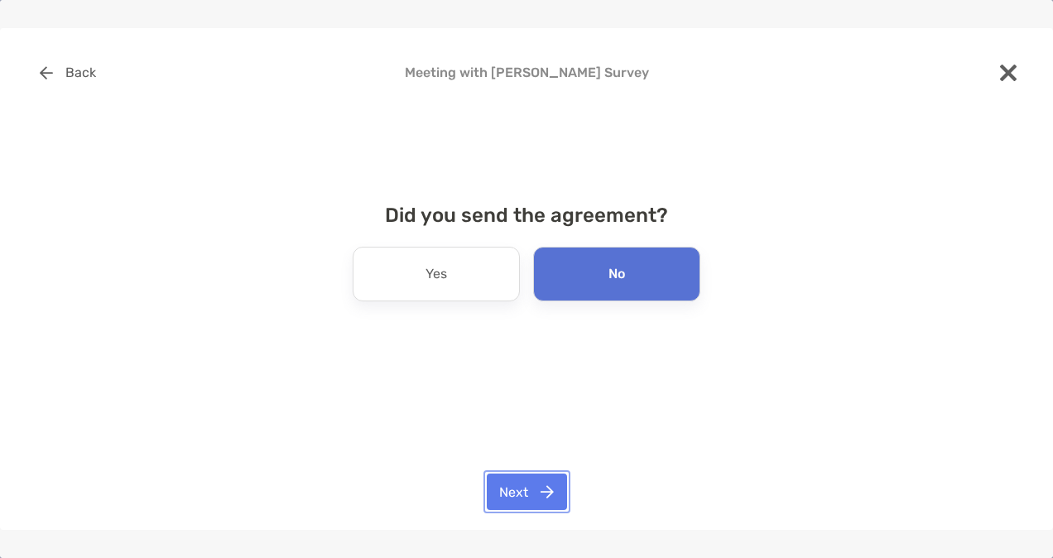
click at [533, 493] on button "Next" at bounding box center [527, 491] width 80 height 36
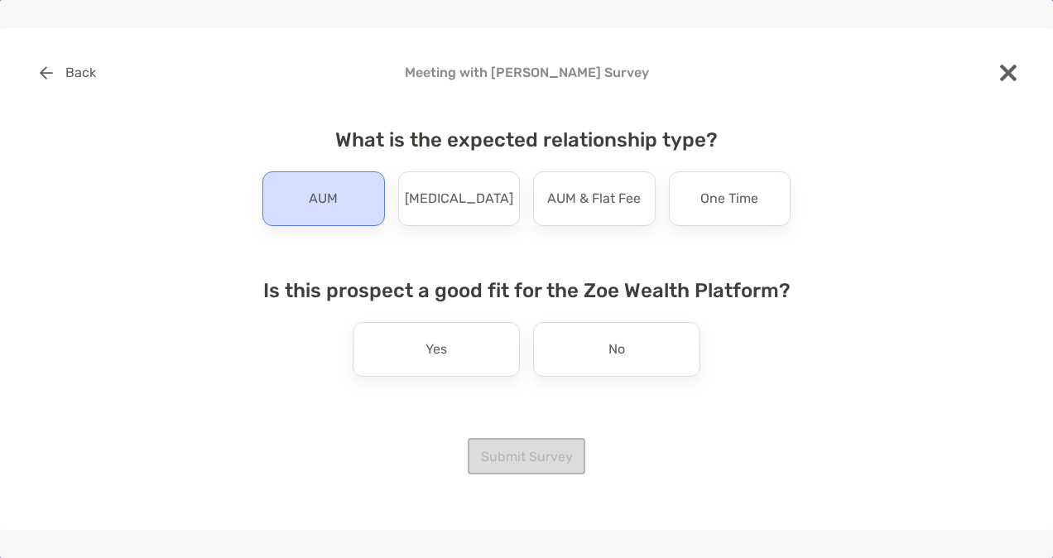
click at [334, 210] on p "AUM" at bounding box center [323, 198] width 29 height 26
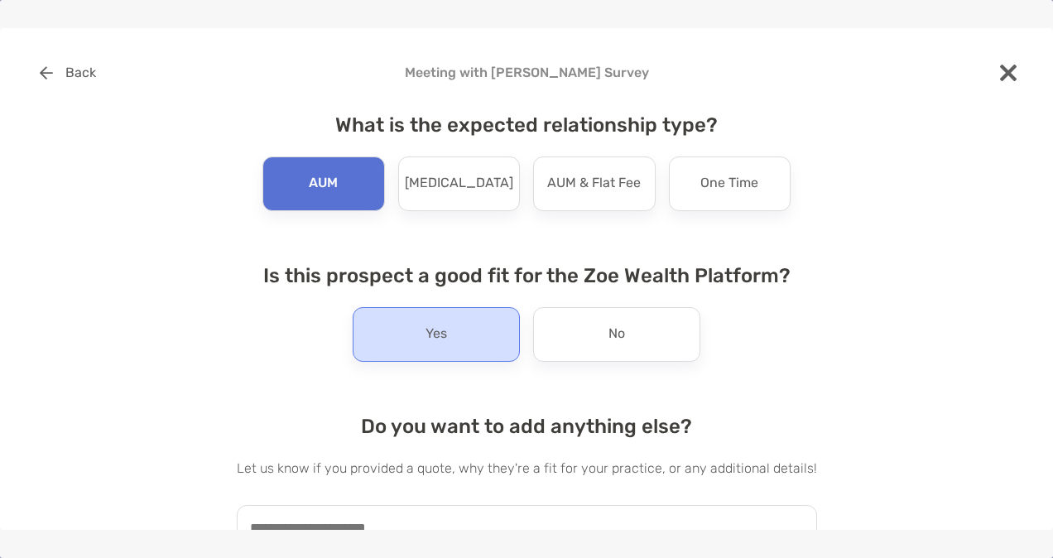
click at [461, 348] on div "Yes" at bounding box center [436, 334] width 167 height 55
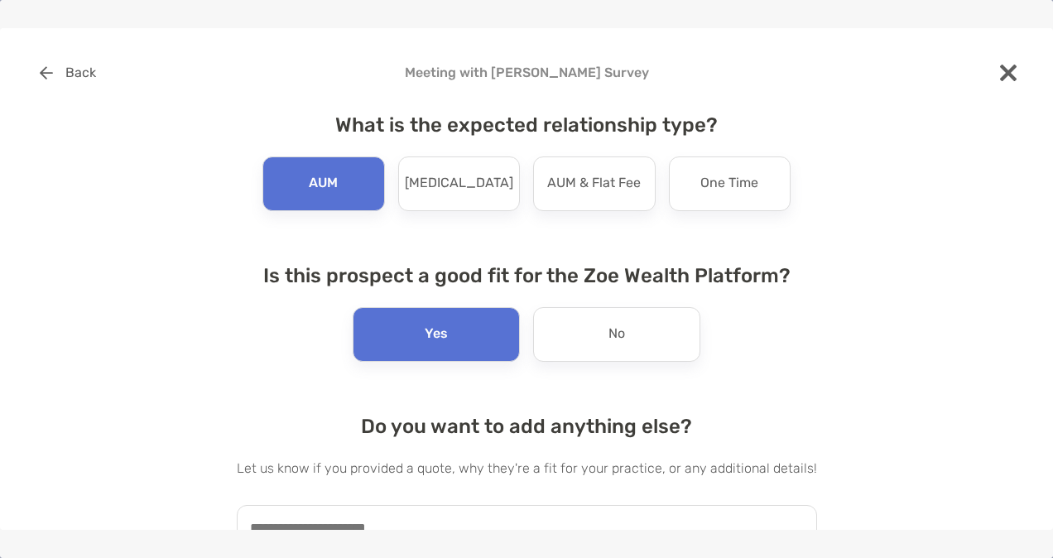
scroll to position [83, 0]
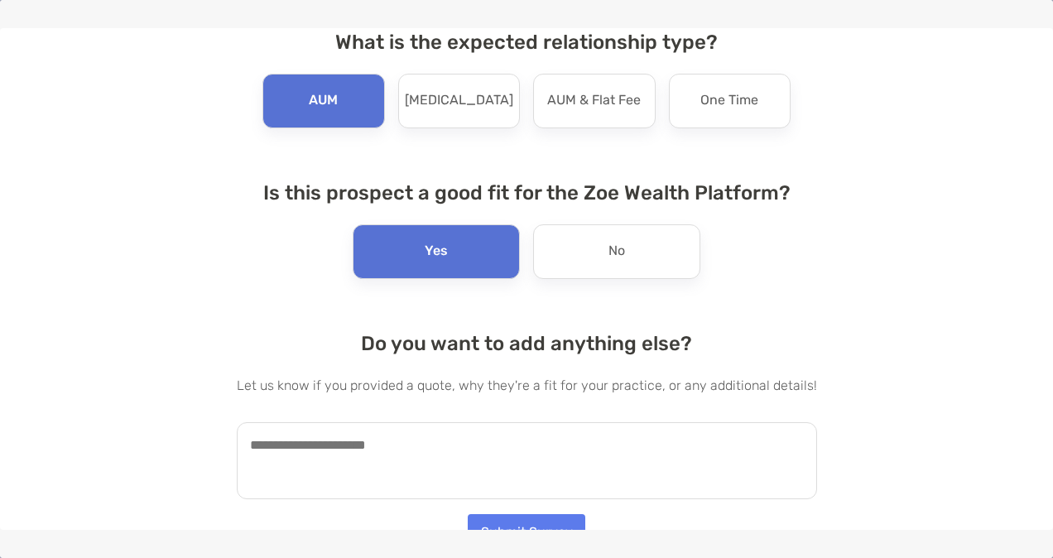
click at [495, 461] on textarea at bounding box center [527, 460] width 580 height 77
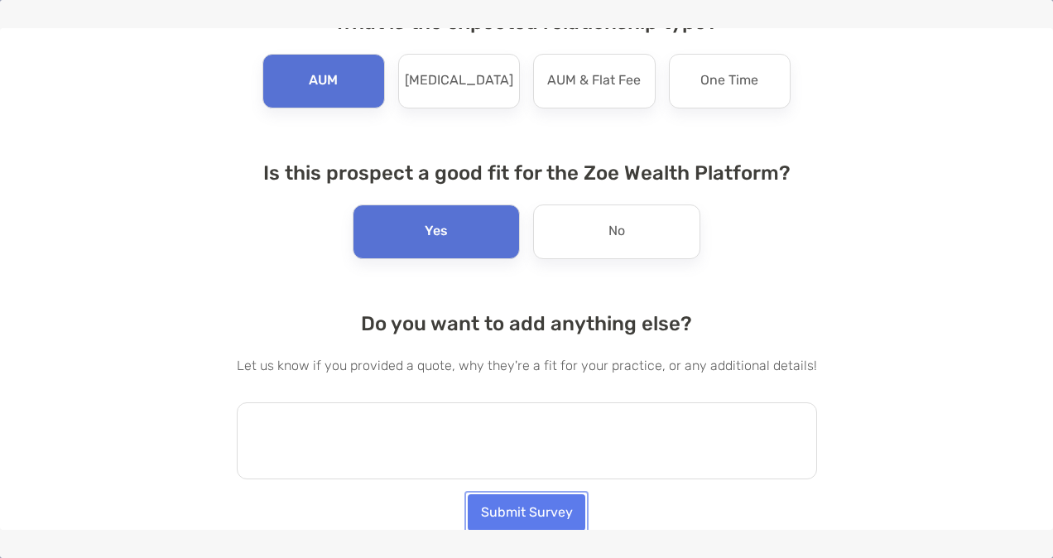
click at [495, 506] on button "Submit Survey" at bounding box center [527, 512] width 118 height 36
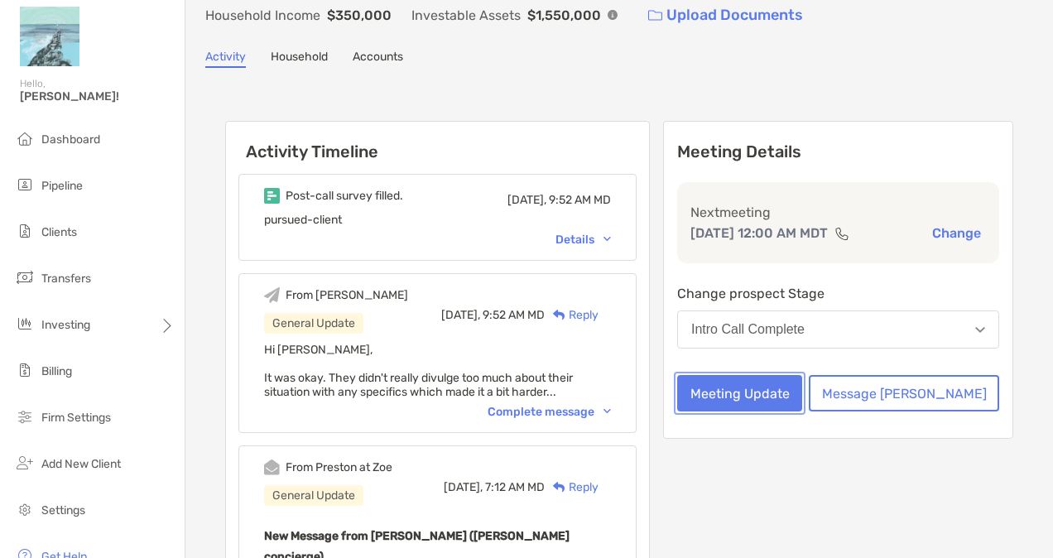
scroll to position [98, 0]
